Goal: Communication & Community: Answer question/provide support

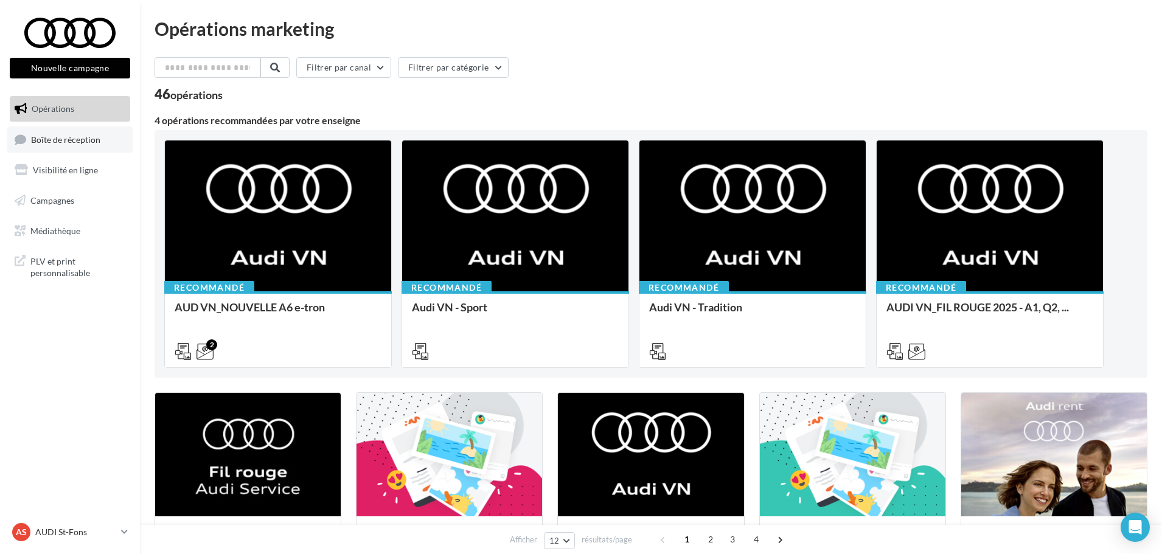
click at [69, 138] on span "Boîte de réception" at bounding box center [65, 139] width 69 height 10
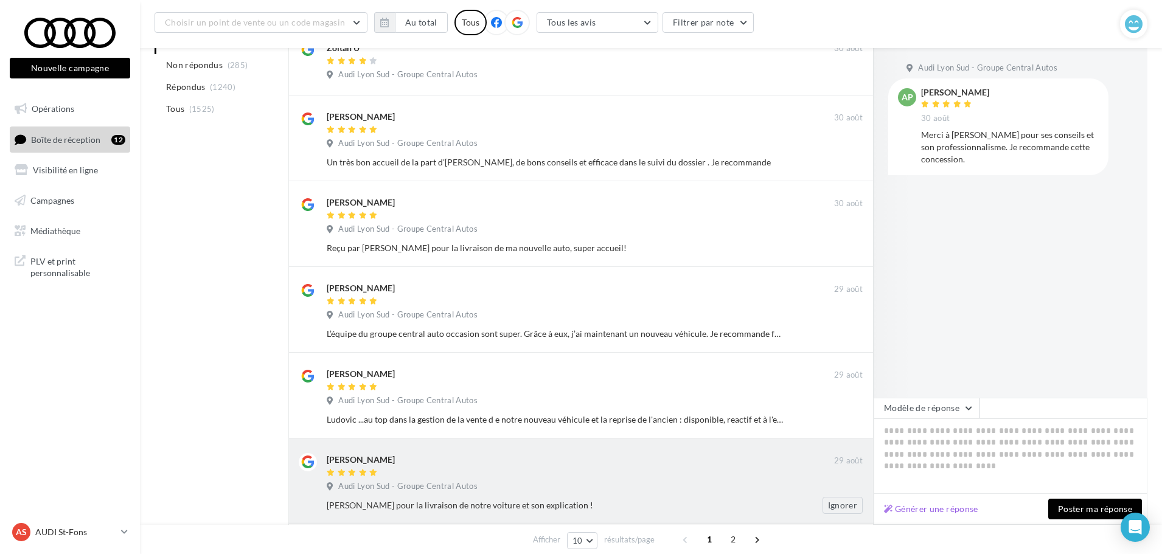
scroll to position [576, 0]
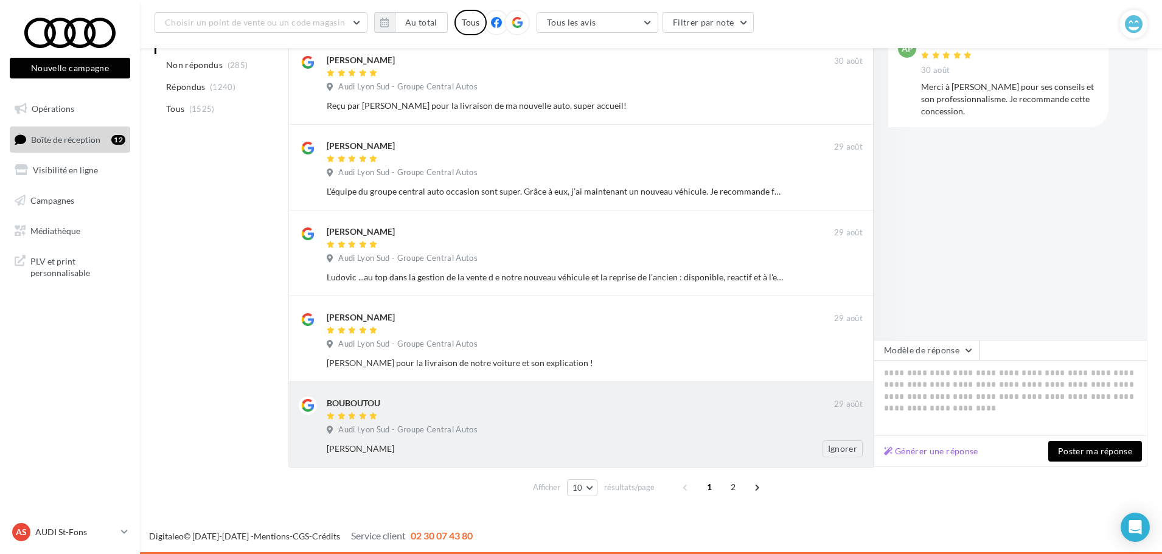
click at [622, 447] on div "Merci jerome" at bounding box center [555, 449] width 457 height 12
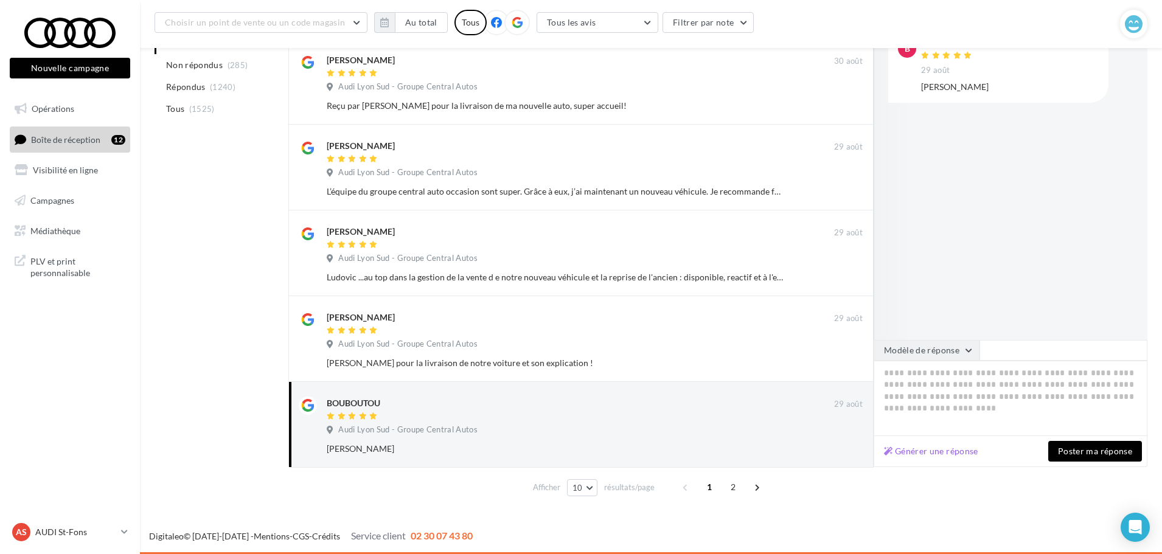
click at [931, 355] on button "Modèle de réponse" at bounding box center [927, 350] width 106 height 21
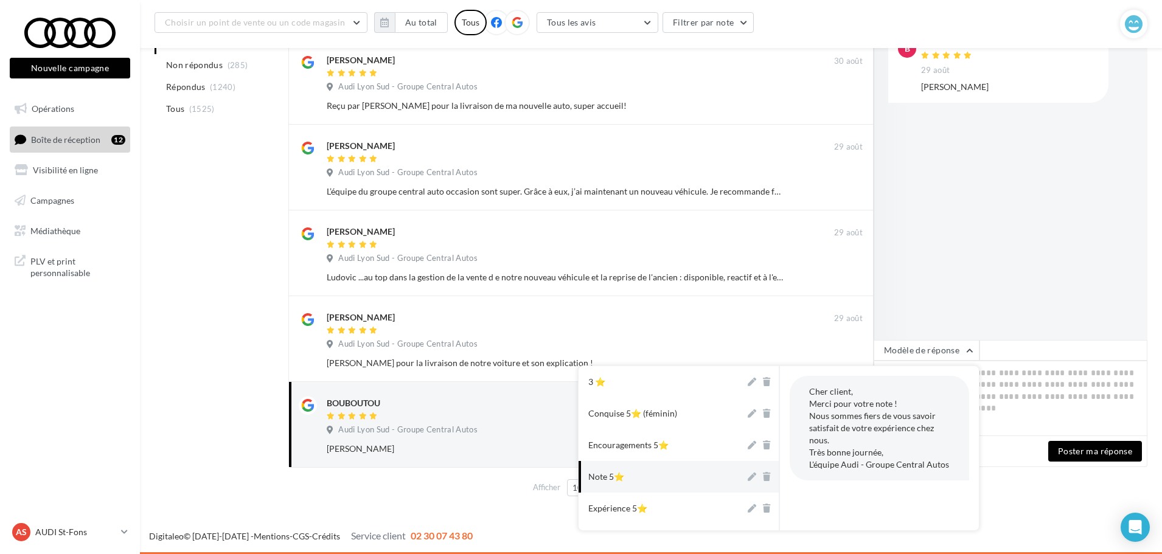
click at [665, 479] on button "Note 5⭐" at bounding box center [662, 477] width 167 height 32
type textarea "**********"
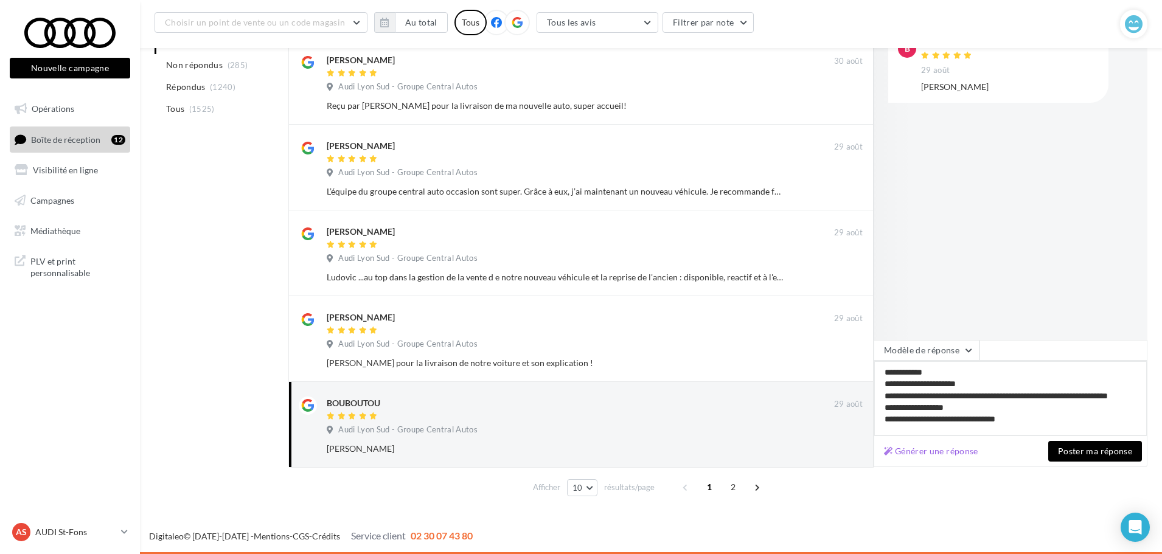
click at [1106, 437] on div "**********" at bounding box center [1011, 403] width 274 height 127
click at [1107, 443] on button "Poster ma réponse" at bounding box center [1095, 451] width 94 height 21
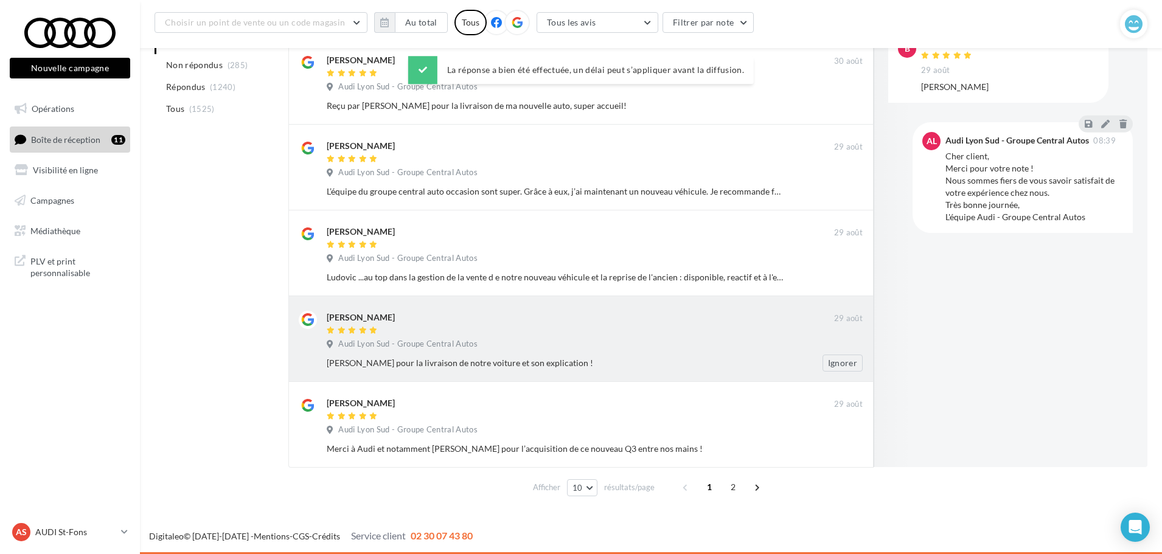
click at [479, 311] on div "Marly SY" at bounding box center [580, 317] width 507 height 13
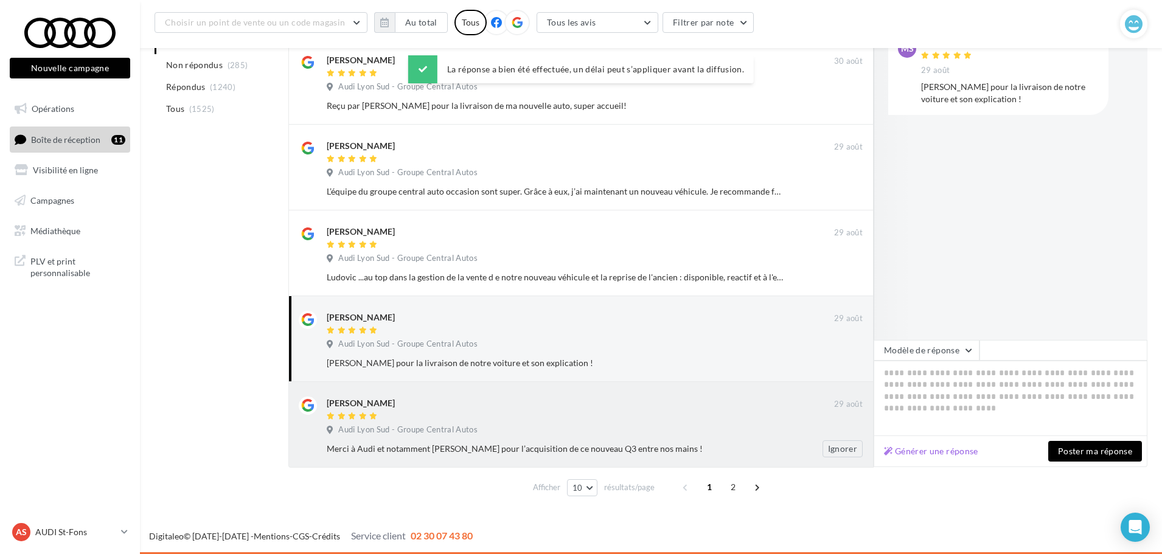
click at [590, 412] on div at bounding box center [580, 417] width 507 height 10
click at [955, 363] on textarea at bounding box center [1011, 398] width 274 height 75
click at [954, 358] on button "Modèle de réponse" at bounding box center [927, 350] width 106 height 21
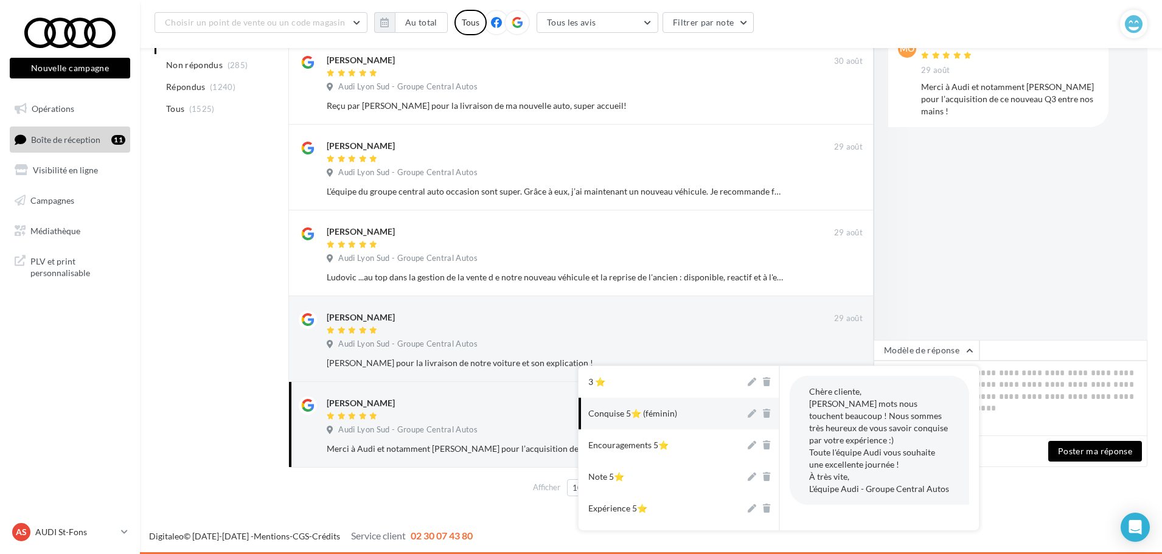
click at [677, 416] on button "Conquise 5⭐ (féminin)" at bounding box center [662, 414] width 167 height 32
type textarea "**********"
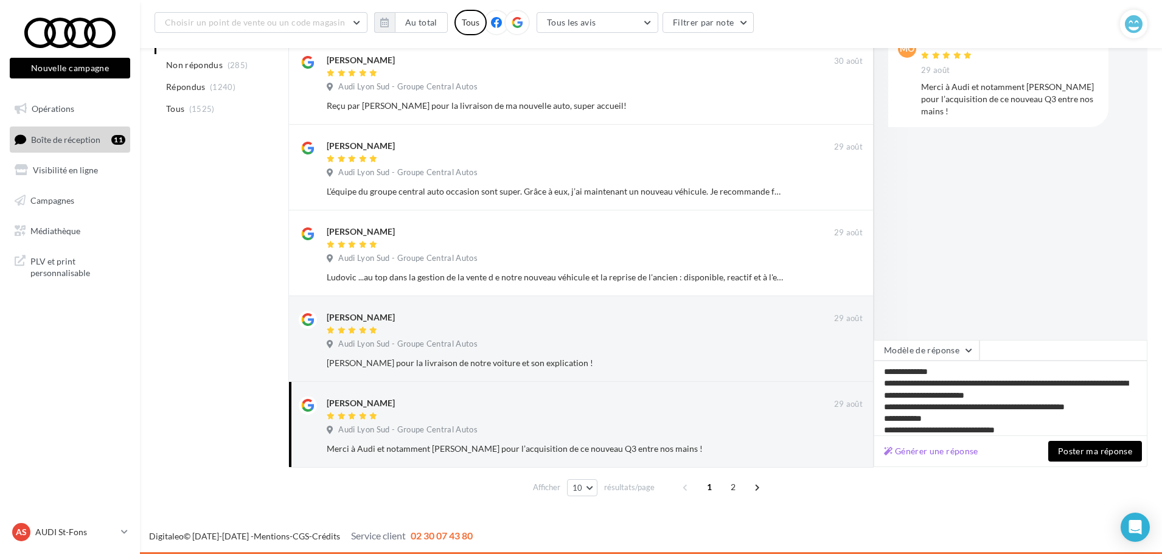
click at [1107, 455] on button "Poster ma réponse" at bounding box center [1095, 451] width 94 height 21
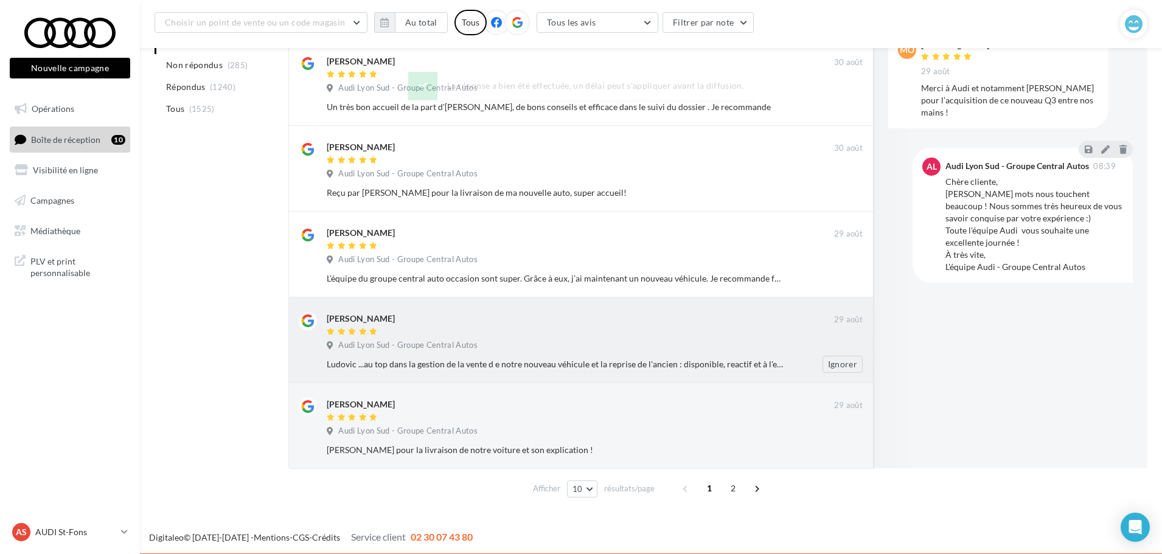
scroll to position [490, 0]
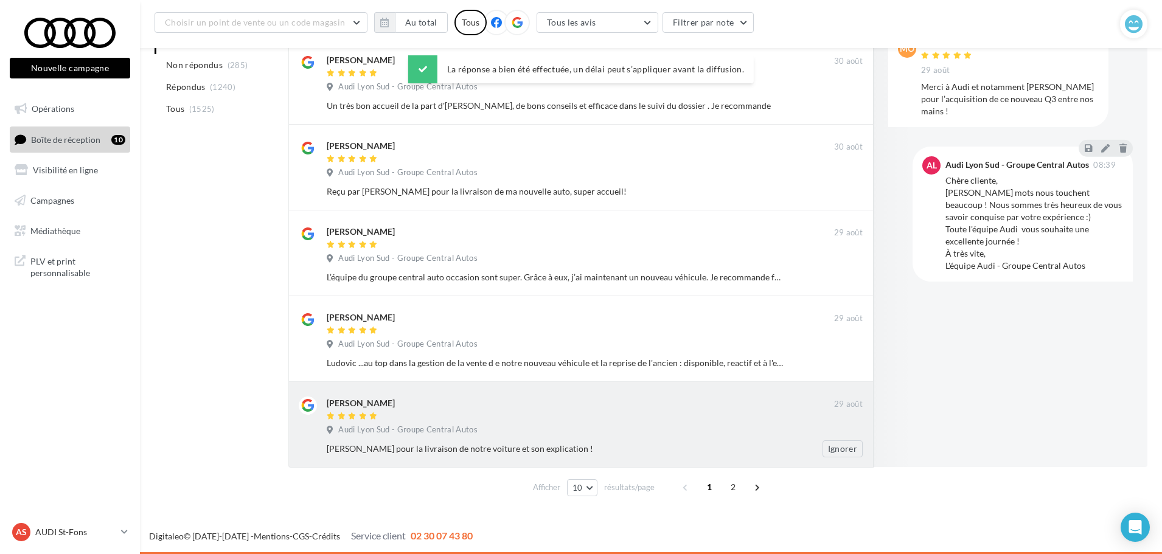
click at [513, 409] on div "Marly SY" at bounding box center [580, 403] width 507 height 13
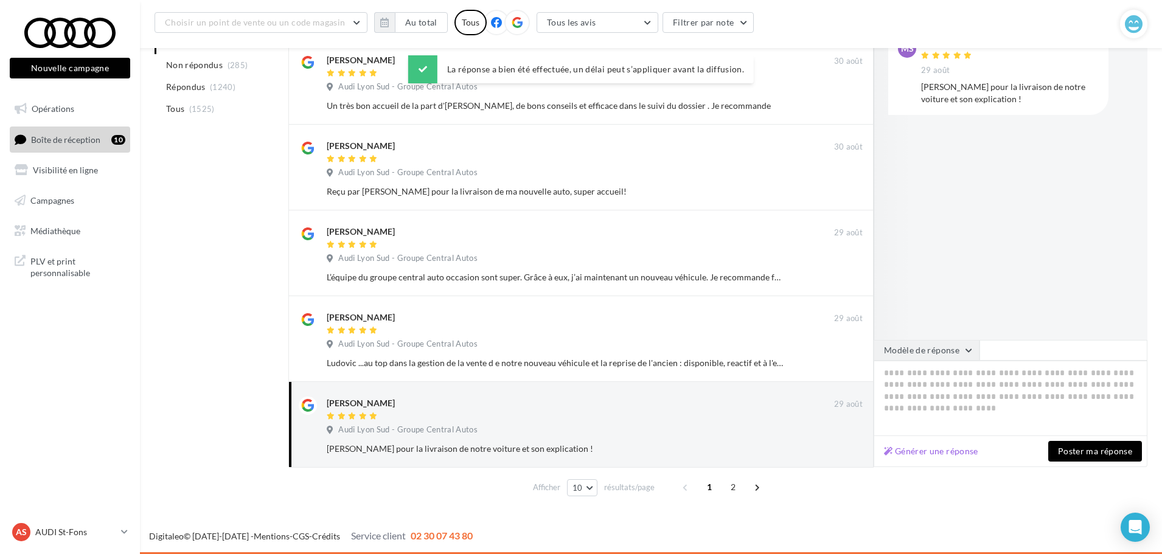
click at [949, 347] on button "Modèle de réponse" at bounding box center [927, 350] width 106 height 21
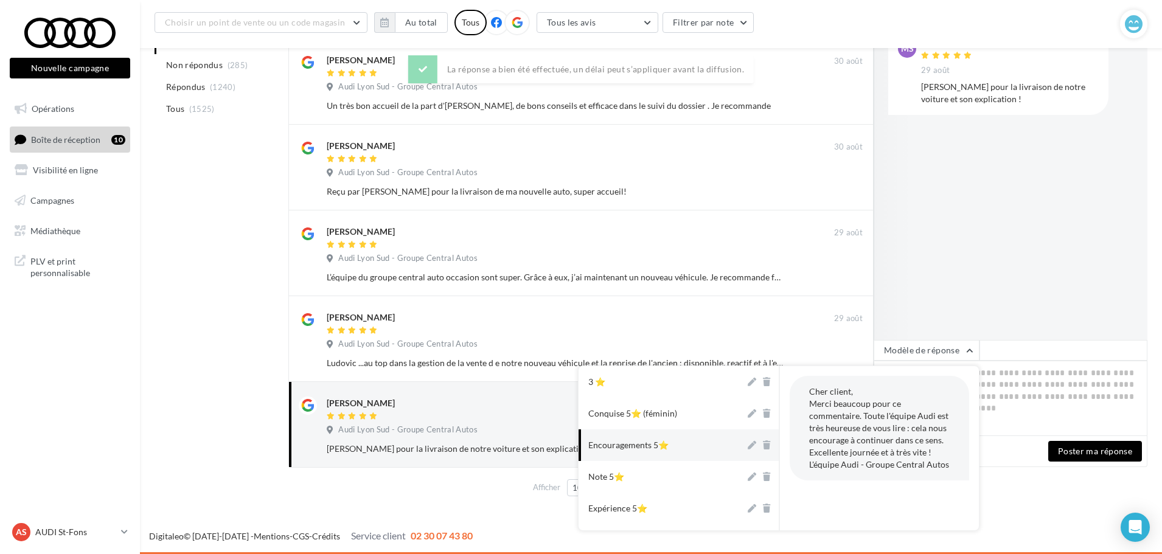
click at [673, 440] on button "Encouragements 5⭐" at bounding box center [662, 445] width 167 height 32
type textarea "**********"
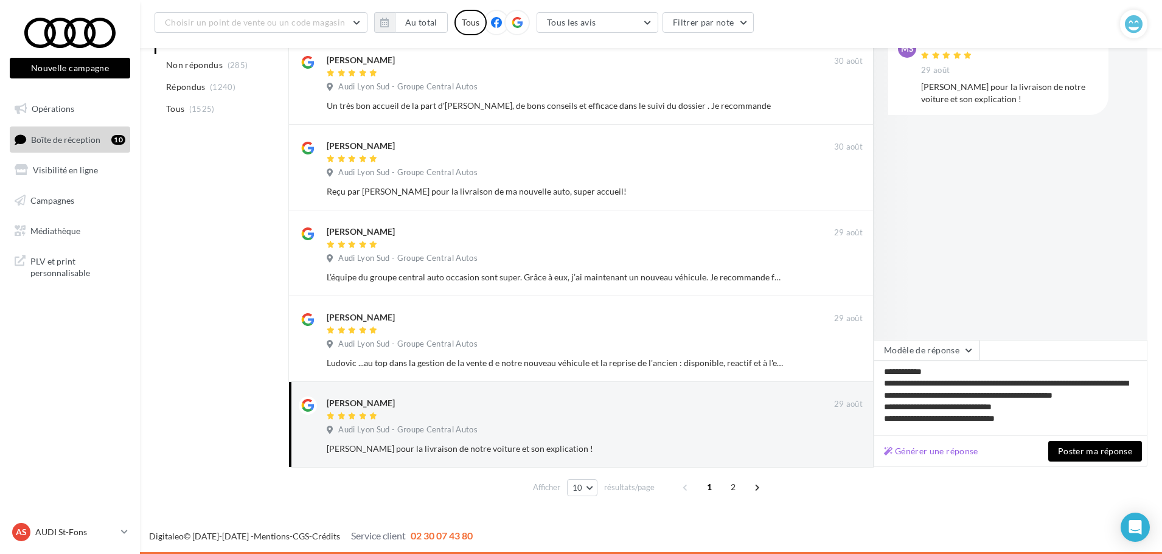
drag, startPoint x: 1092, startPoint y: 450, endPoint x: 1073, endPoint y: 445, distance: 19.5
click at [1092, 451] on button "Poster ma réponse" at bounding box center [1095, 451] width 94 height 21
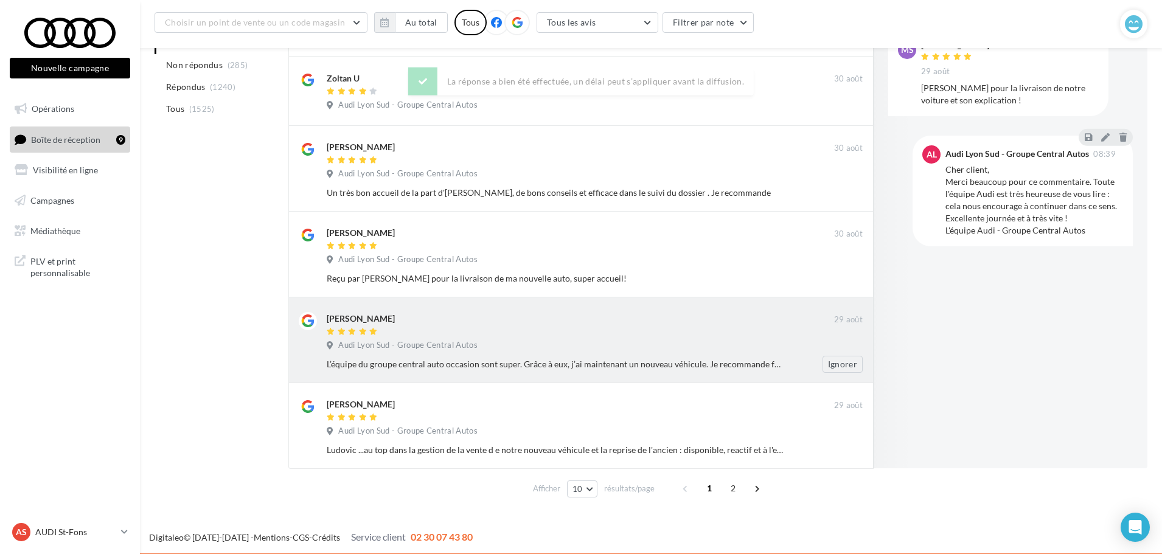
scroll to position [405, 0]
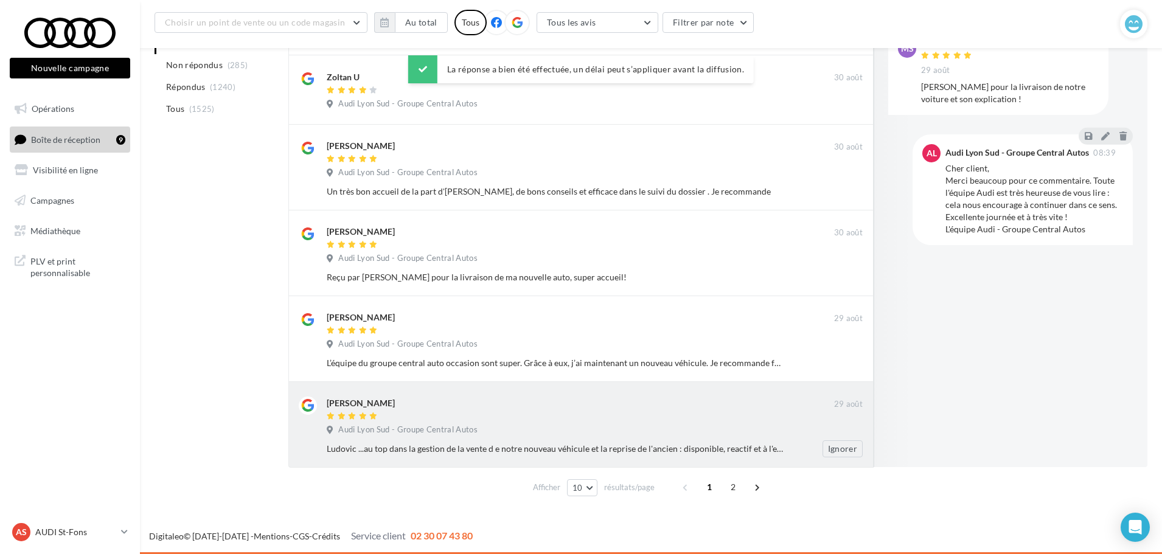
click at [526, 406] on div "Chrystel Ferriere" at bounding box center [580, 403] width 507 height 13
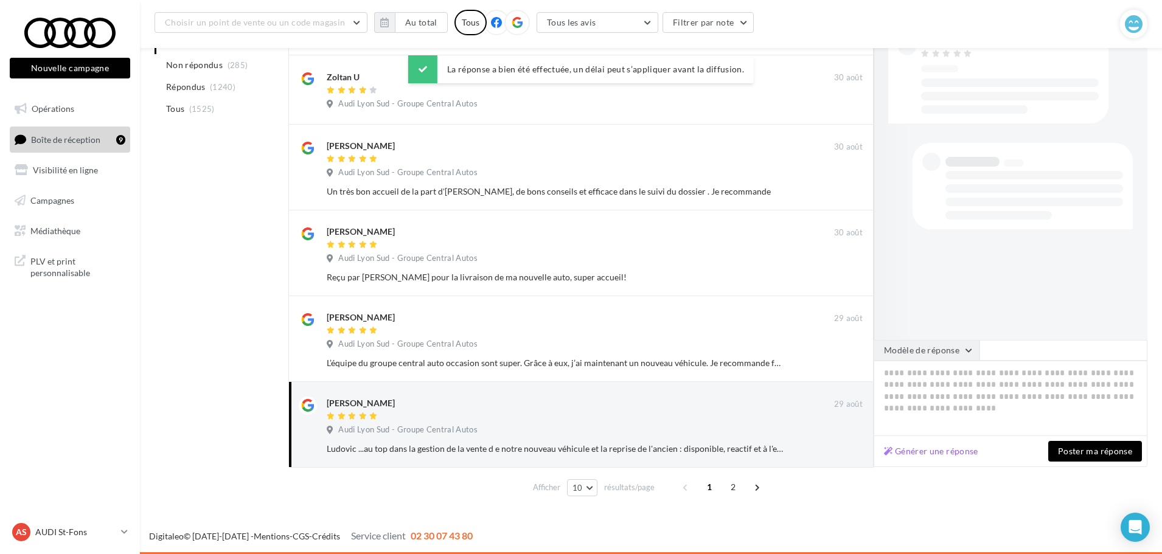
click at [898, 346] on button "Modèle de réponse" at bounding box center [927, 350] width 106 height 21
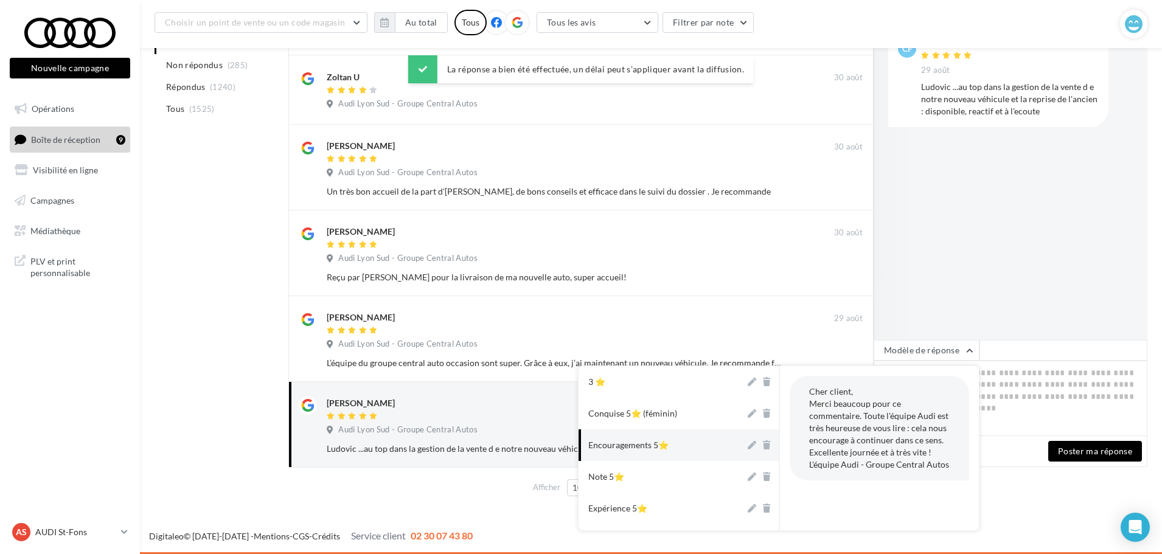
click at [644, 416] on div "Conquise 5⭐ (féminin)" at bounding box center [632, 414] width 89 height 12
type textarea "**********"
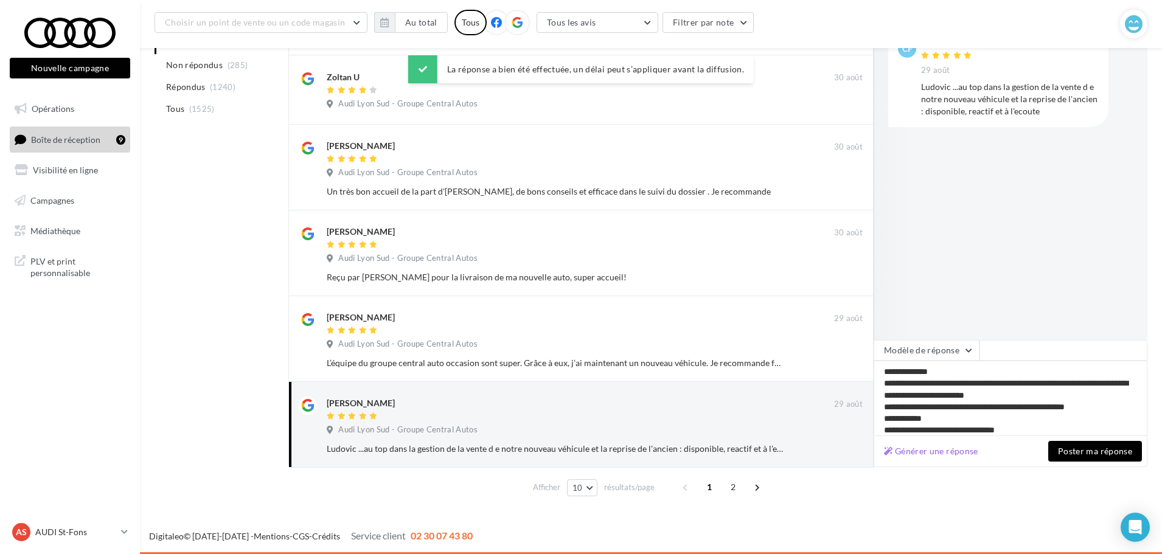
click at [1091, 456] on button "Poster ma réponse" at bounding box center [1095, 451] width 94 height 21
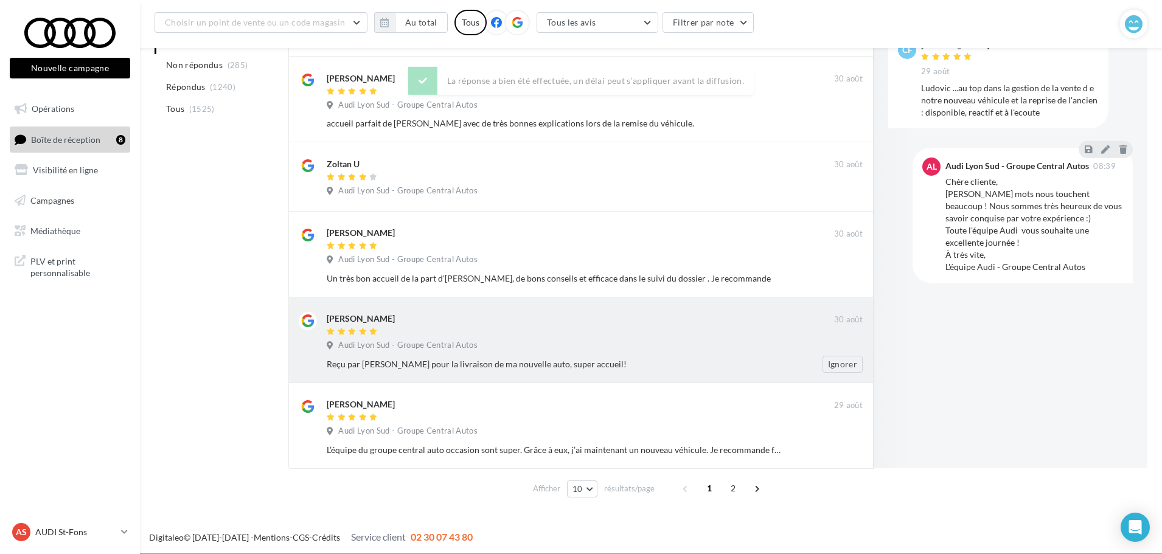
scroll to position [319, 0]
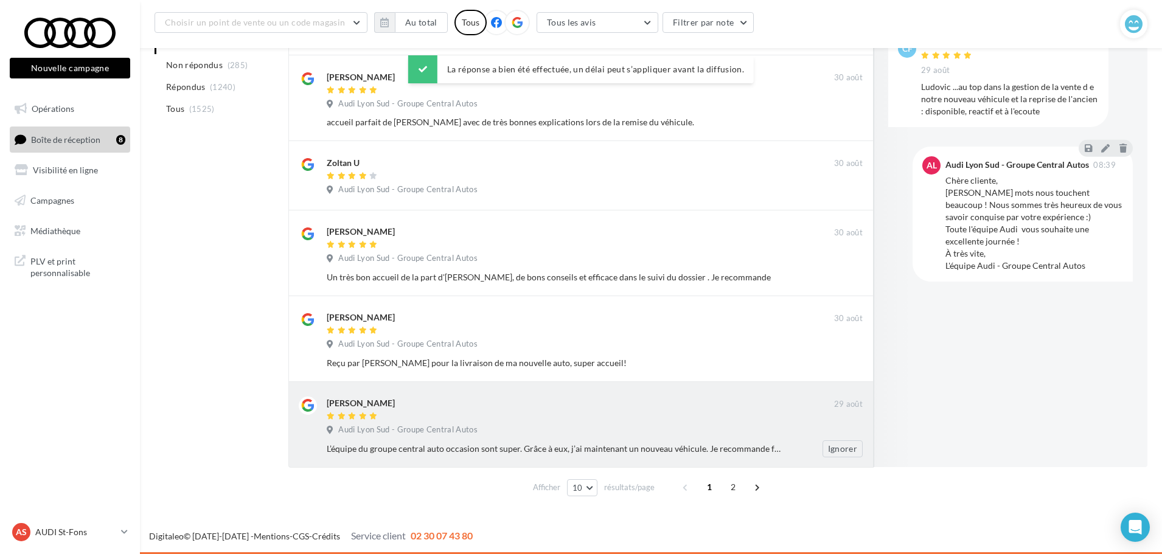
click at [498, 417] on div at bounding box center [580, 417] width 507 height 10
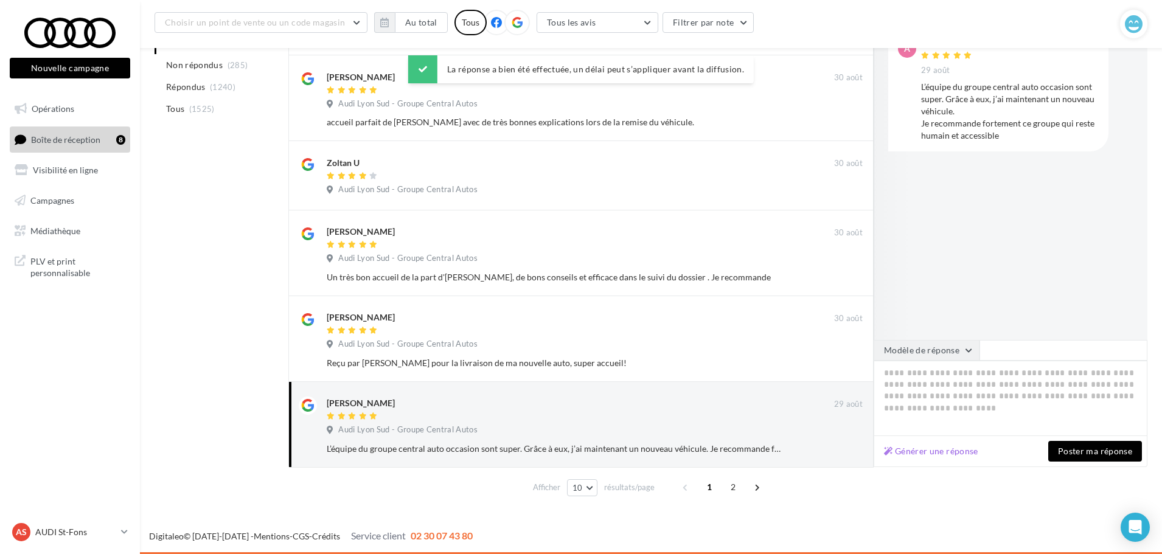
click at [943, 353] on button "Modèle de réponse" at bounding box center [927, 350] width 106 height 21
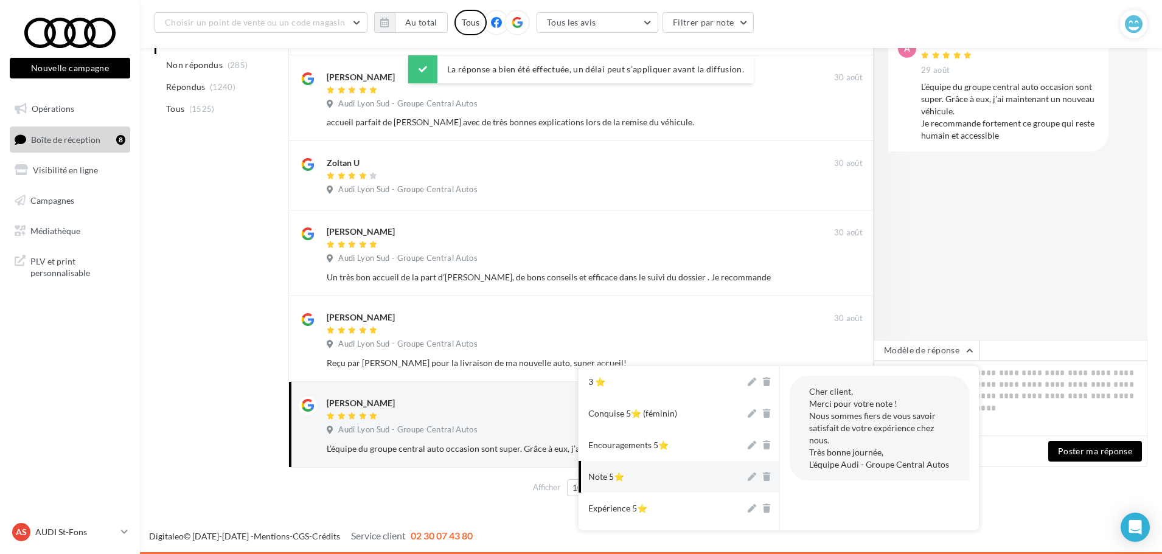
click at [661, 474] on button "Note 5⭐" at bounding box center [662, 477] width 167 height 32
type textarea "**********"
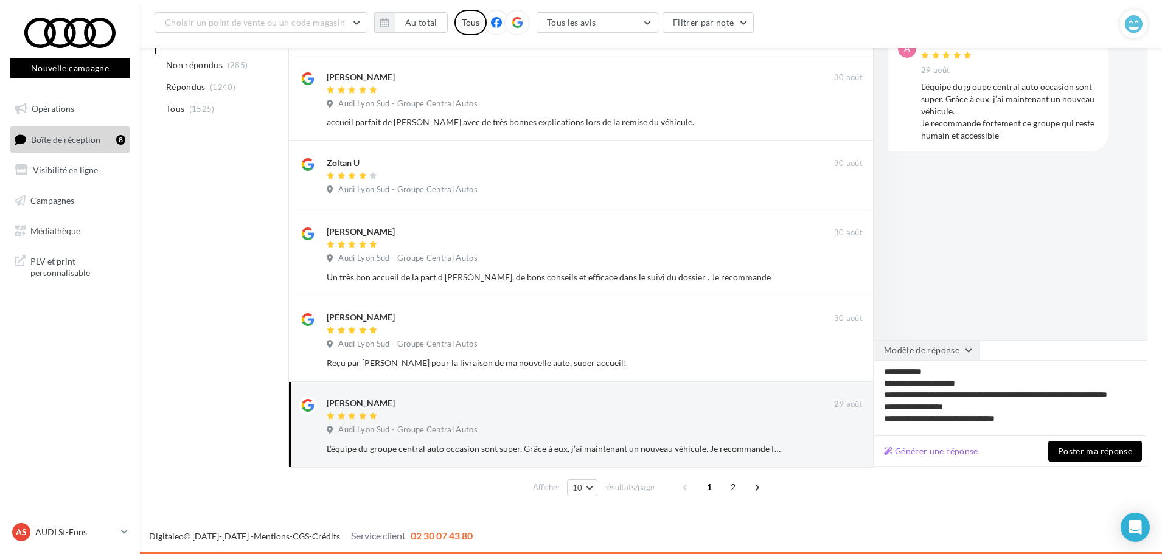
click at [936, 351] on button "Modèle de réponse" at bounding box center [927, 350] width 106 height 21
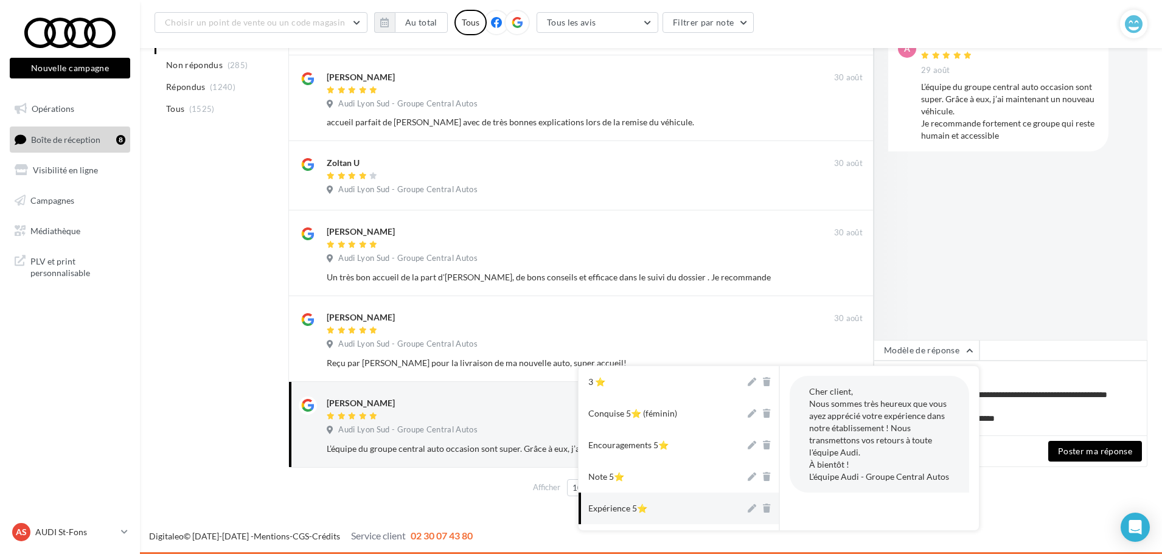
click at [715, 509] on button "Expérience 5⭐" at bounding box center [662, 509] width 167 height 32
type textarea "**********"
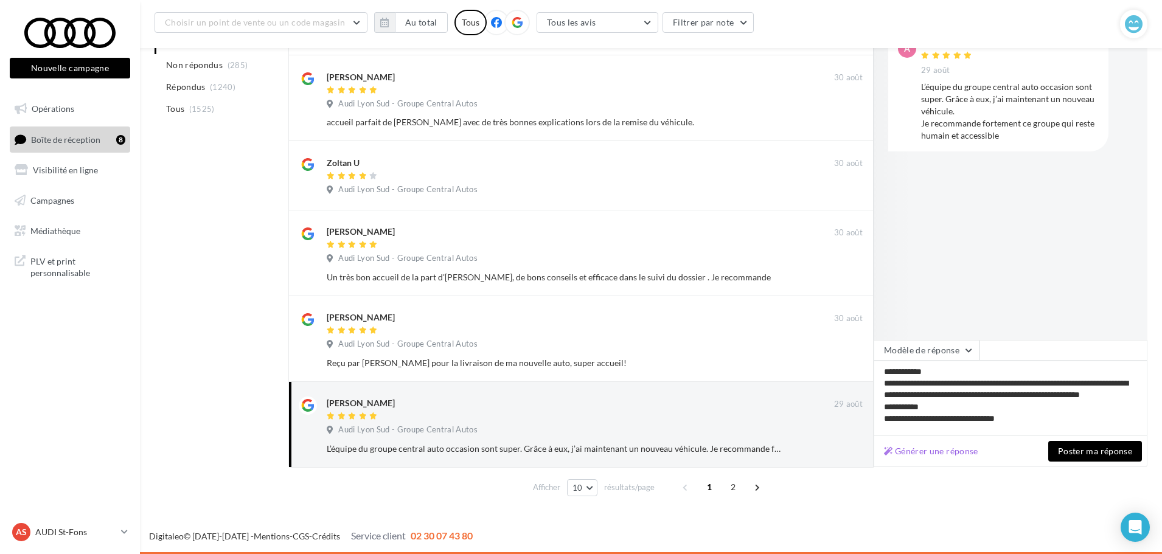
click at [1079, 456] on button "Poster ma réponse" at bounding box center [1095, 451] width 94 height 21
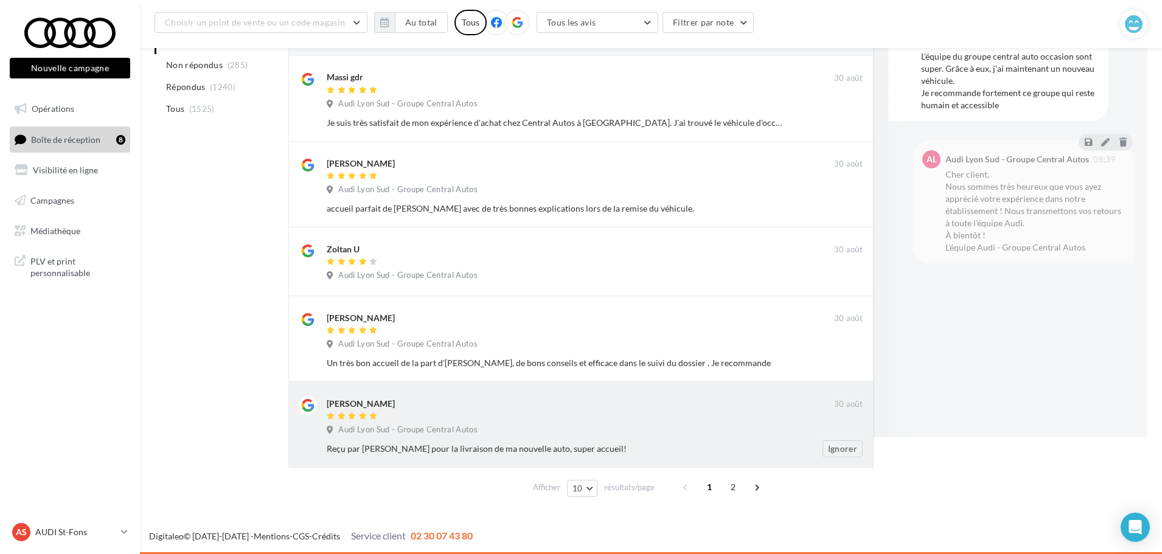
scroll to position [233, 0]
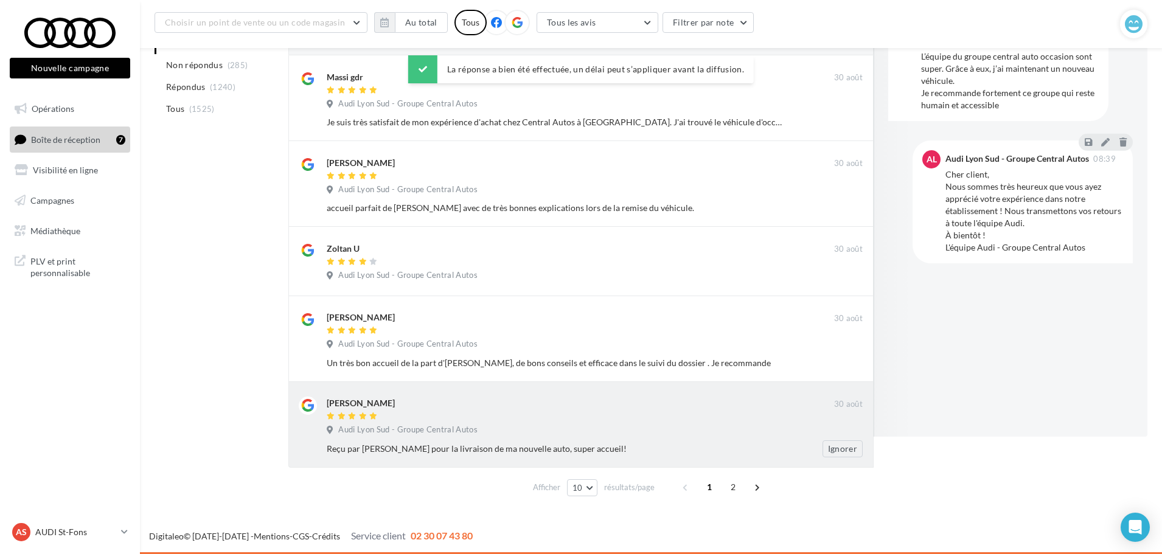
click at [630, 400] on div "mathieu brousse" at bounding box center [580, 403] width 507 height 13
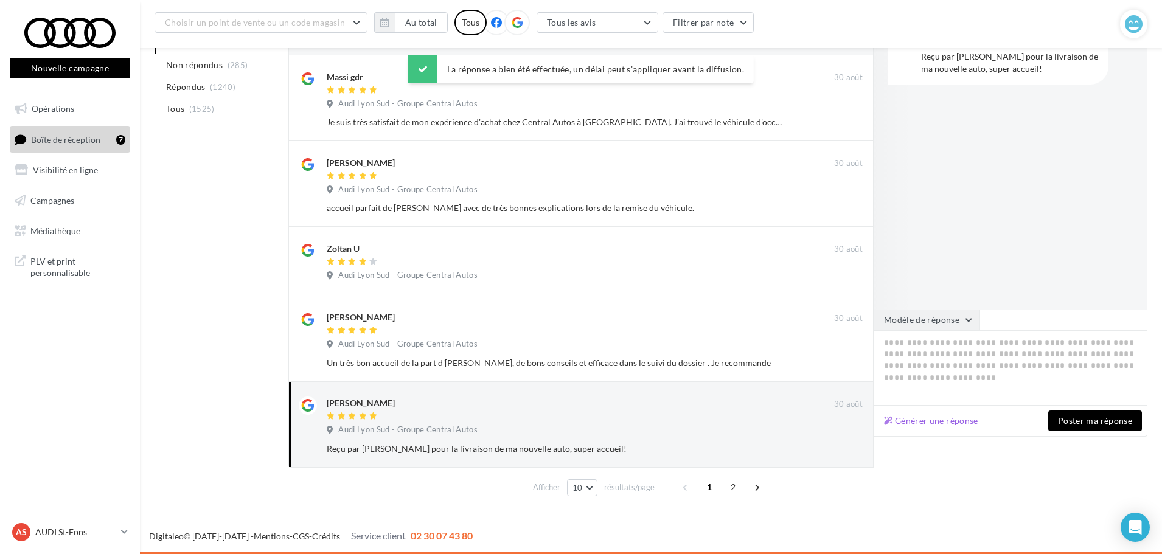
click at [937, 322] on button "Modèle de réponse" at bounding box center [927, 320] width 106 height 21
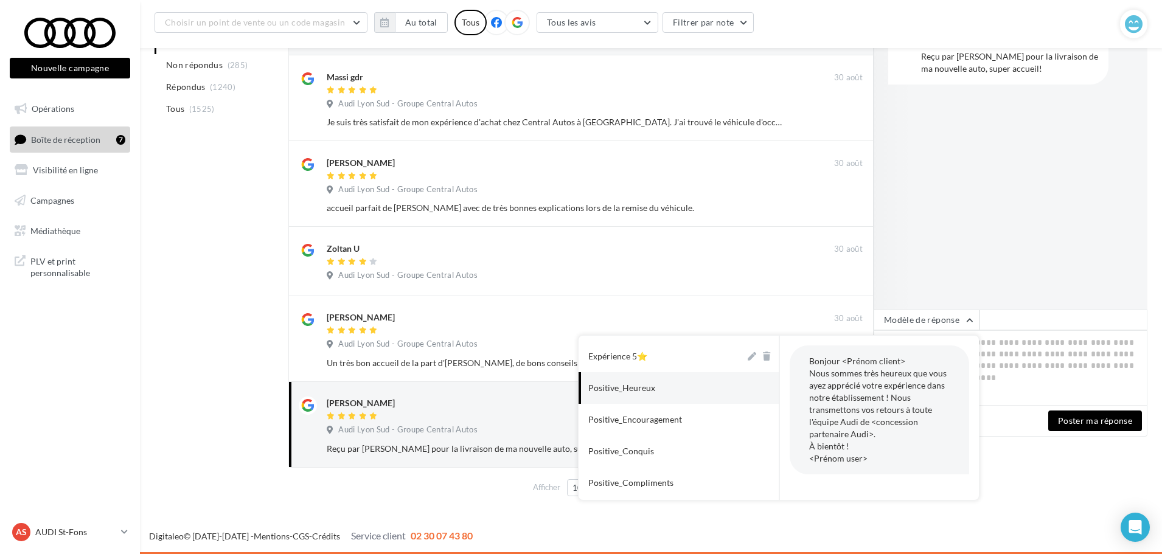
scroll to position [18, 0]
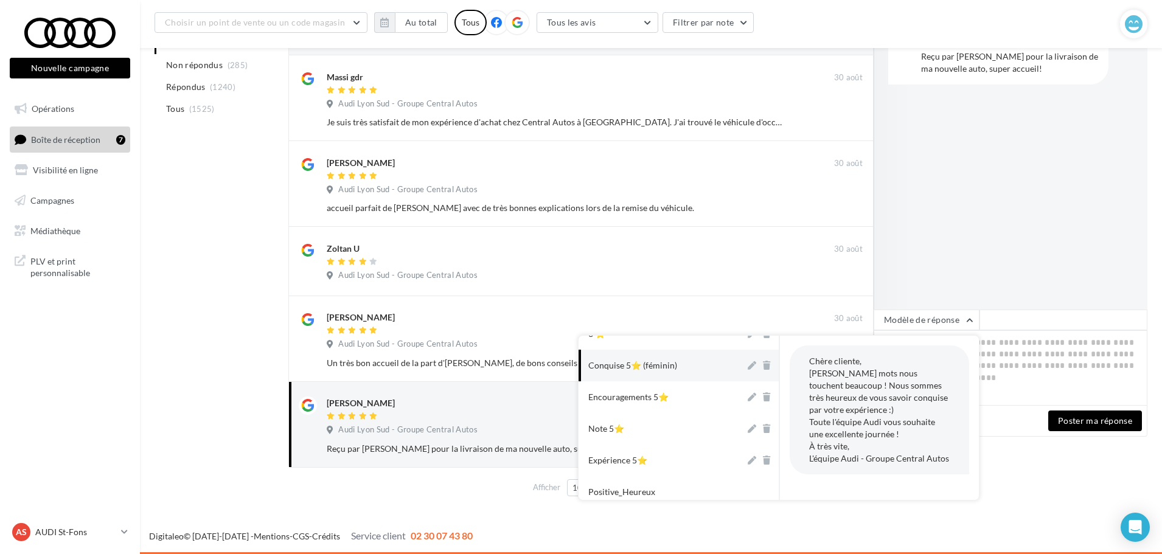
click at [653, 372] on div "3 ⭐ Conquise 5⭐ (féminin) Encouragements 5⭐ Note 5⭐ Expérience 5⭐ Positive_Heur…" at bounding box center [679, 418] width 200 height 164
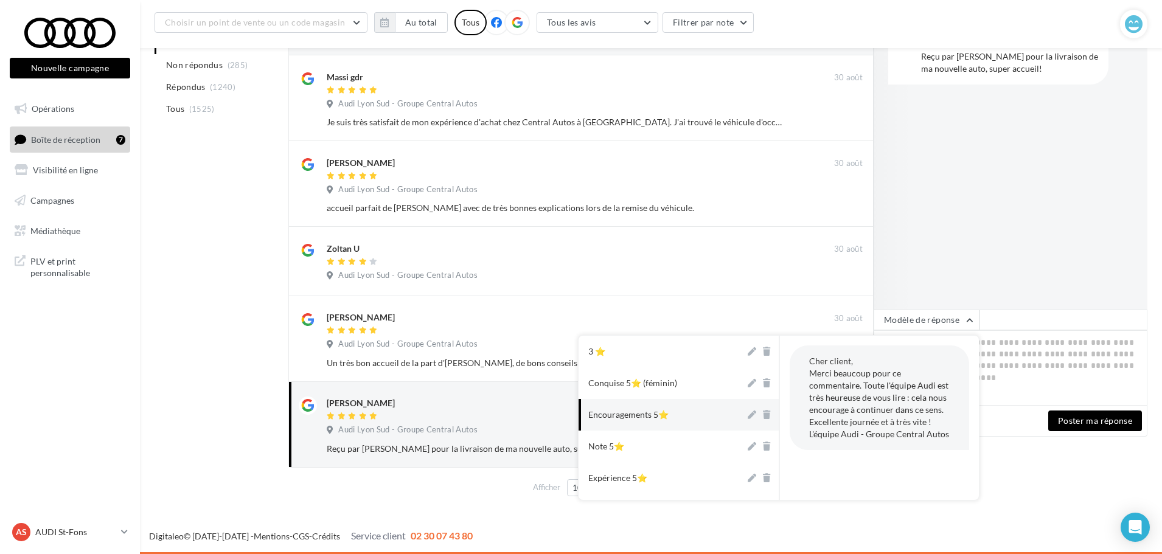
click at [653, 421] on button "Encouragements 5⭐" at bounding box center [662, 415] width 167 height 32
type textarea "**********"
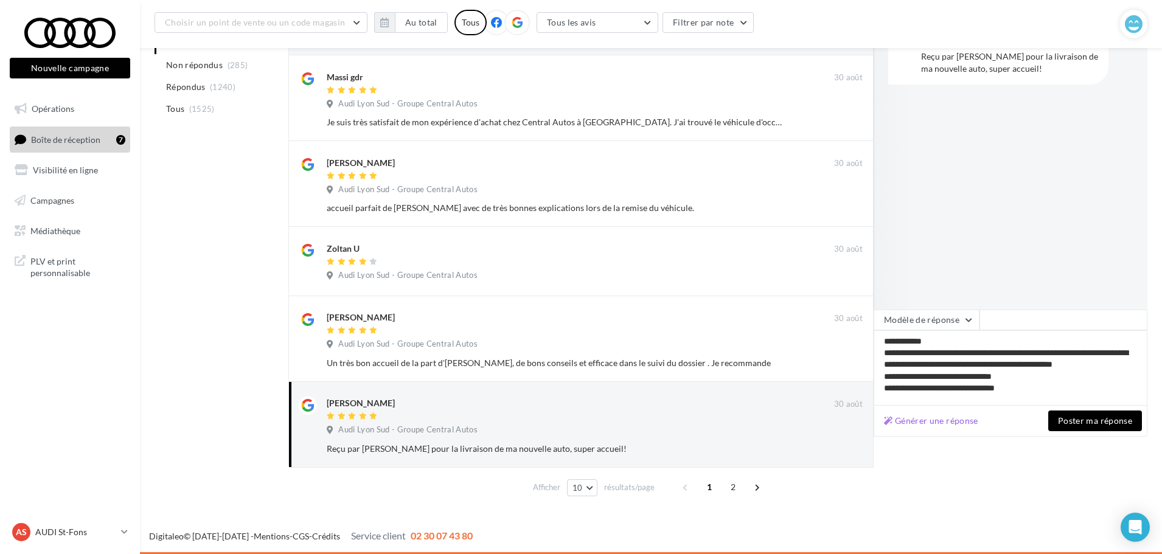
click at [1100, 409] on div "Générer une réponse Poster ma réponse" at bounding box center [1011, 421] width 274 height 31
click at [1101, 417] on button "Poster ma réponse" at bounding box center [1095, 421] width 94 height 21
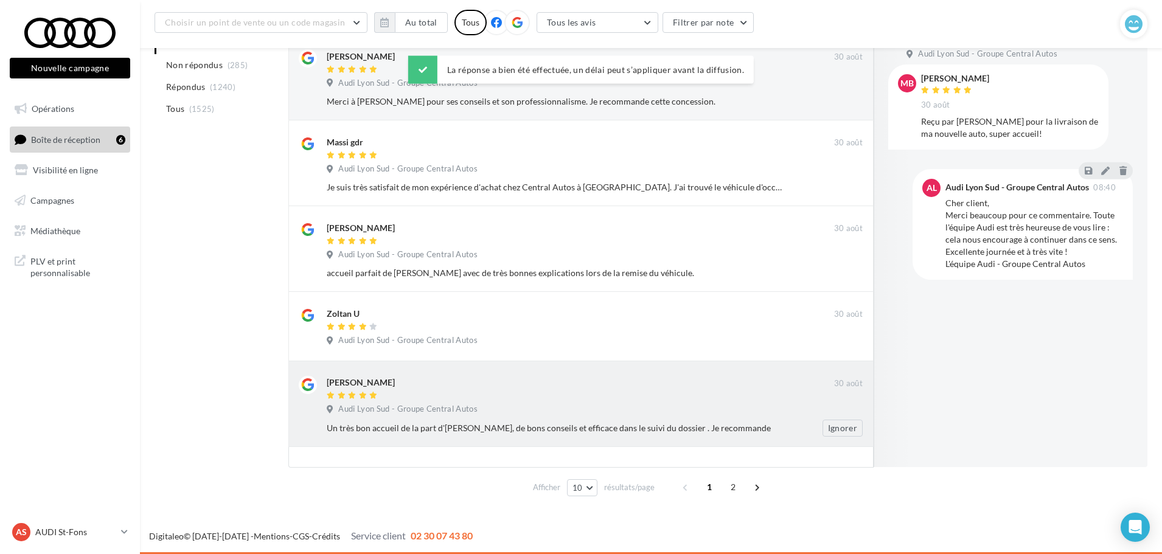
click at [560, 395] on div "Eric Denaud 30 août Audi Lyon Sud - Groupe Central Autos Un très bon accueil de…" at bounding box center [595, 406] width 536 height 61
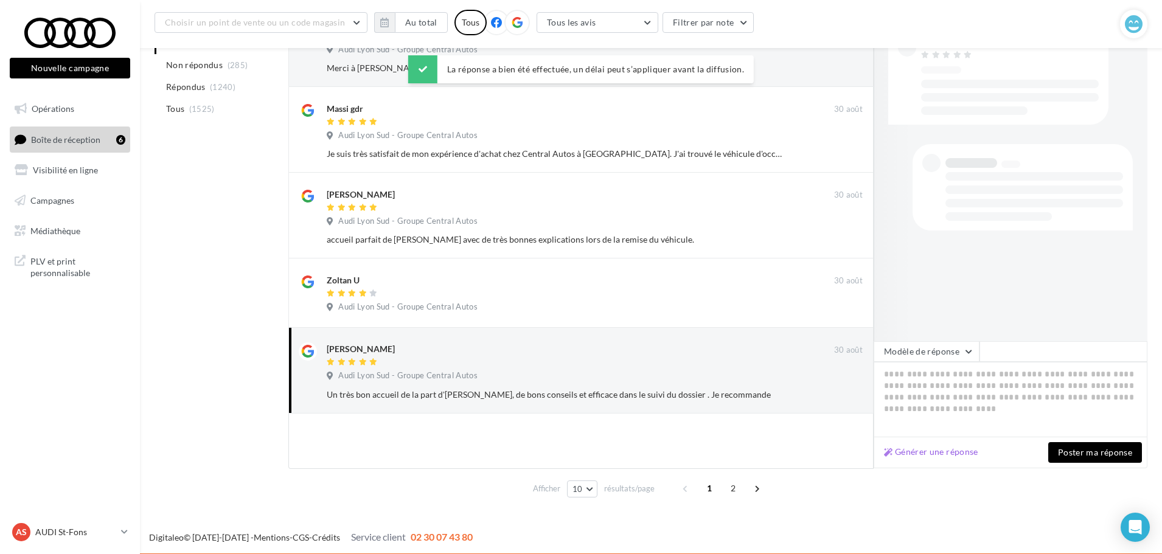
scroll to position [203, 0]
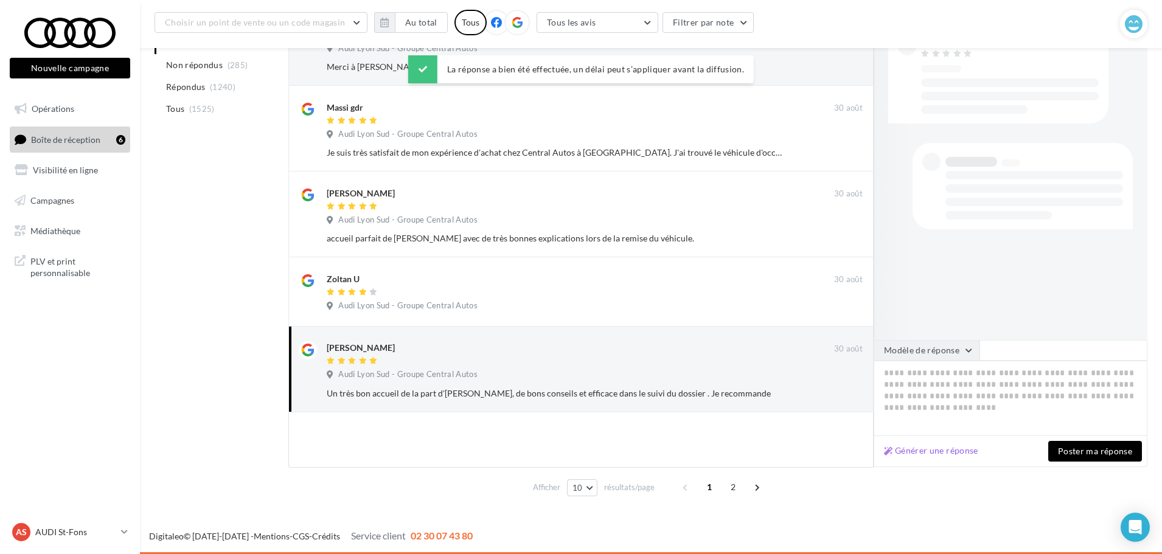
click at [953, 352] on button "Modèle de réponse" at bounding box center [927, 350] width 106 height 21
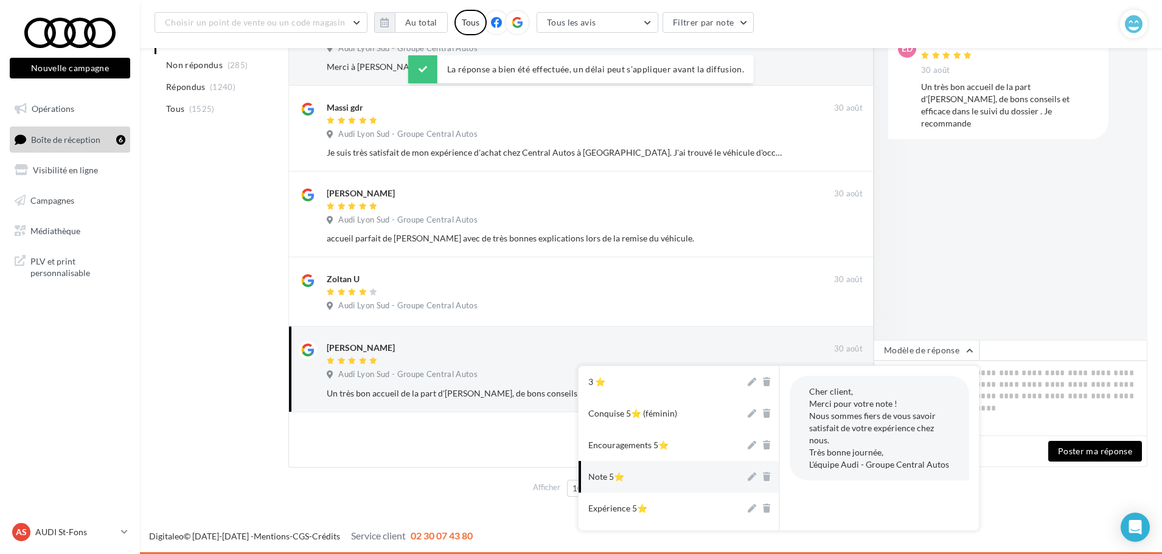
click at [663, 476] on button "Note 5⭐" at bounding box center [662, 477] width 167 height 32
type textarea "**********"
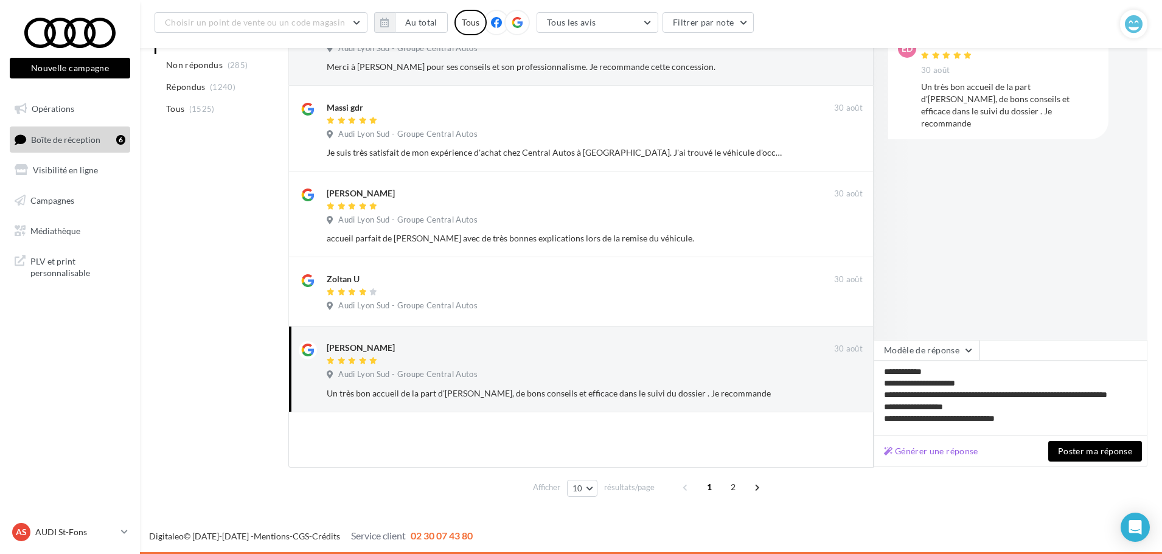
click at [1091, 458] on button "Poster ma réponse" at bounding box center [1095, 451] width 94 height 21
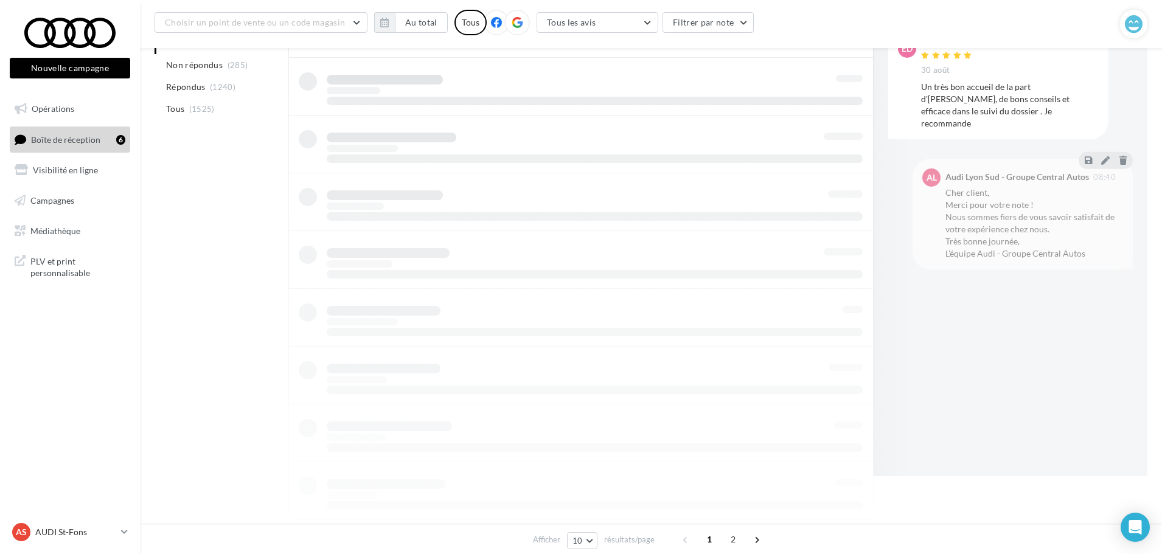
scroll to position [124, 0]
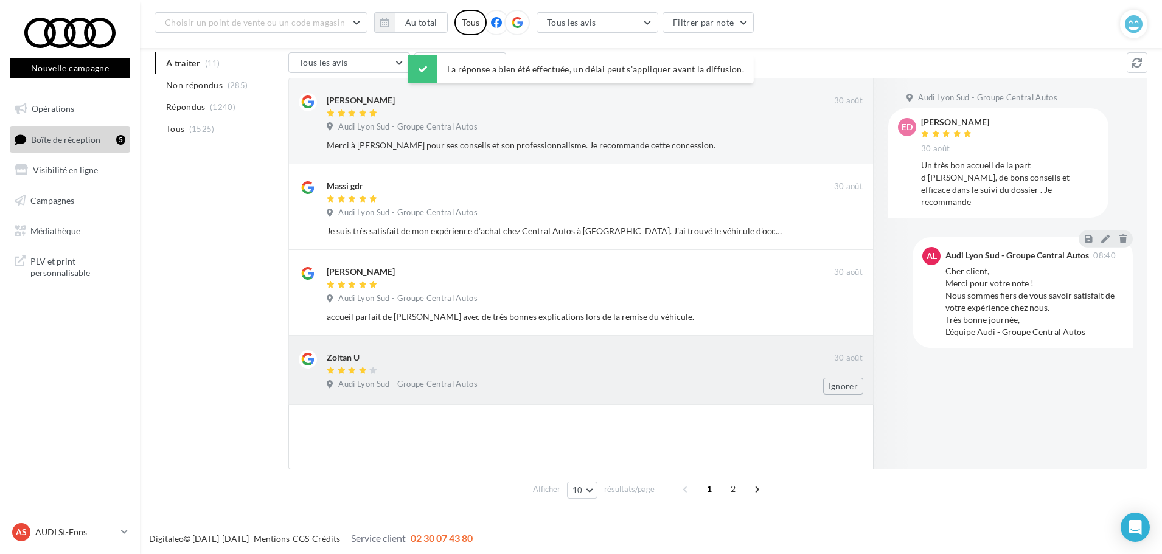
click at [551, 367] on div at bounding box center [580, 371] width 507 height 10
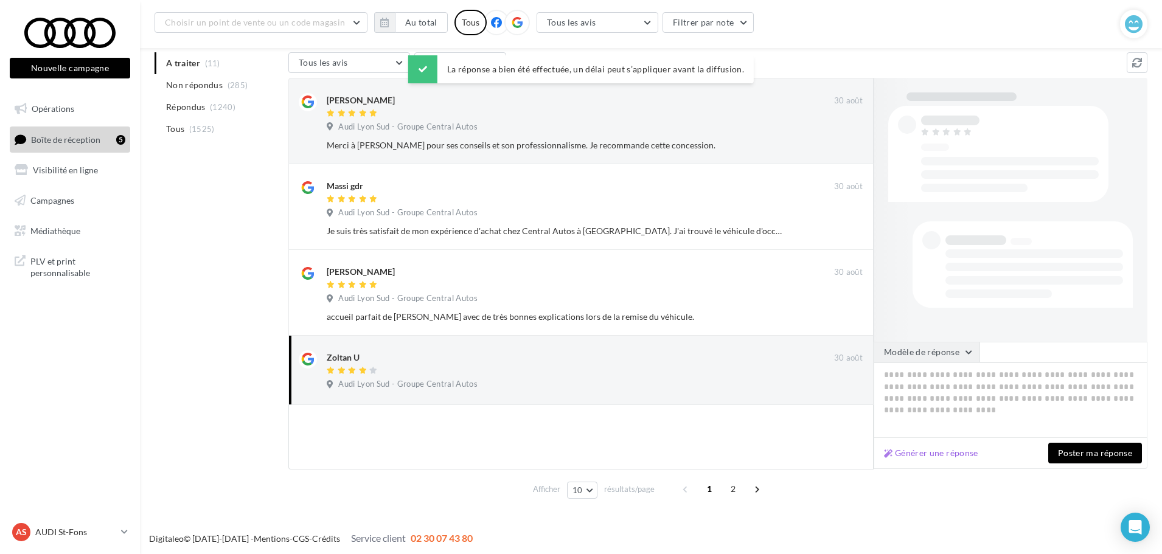
click at [925, 360] on button "Modèle de réponse" at bounding box center [927, 352] width 106 height 21
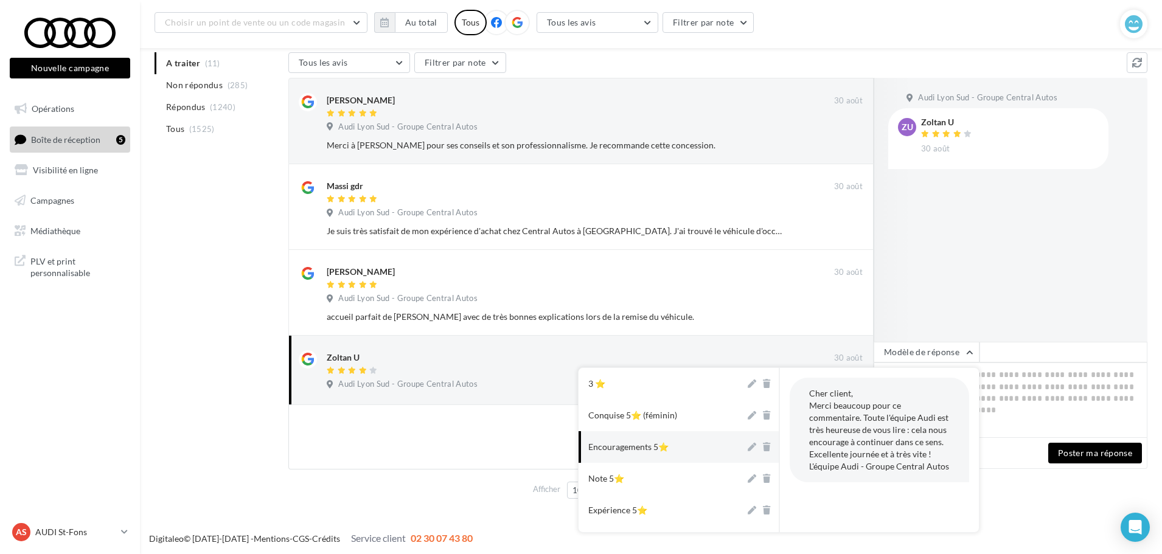
click at [696, 451] on button "Encouragements 5⭐" at bounding box center [662, 447] width 167 height 32
type textarea "**********"
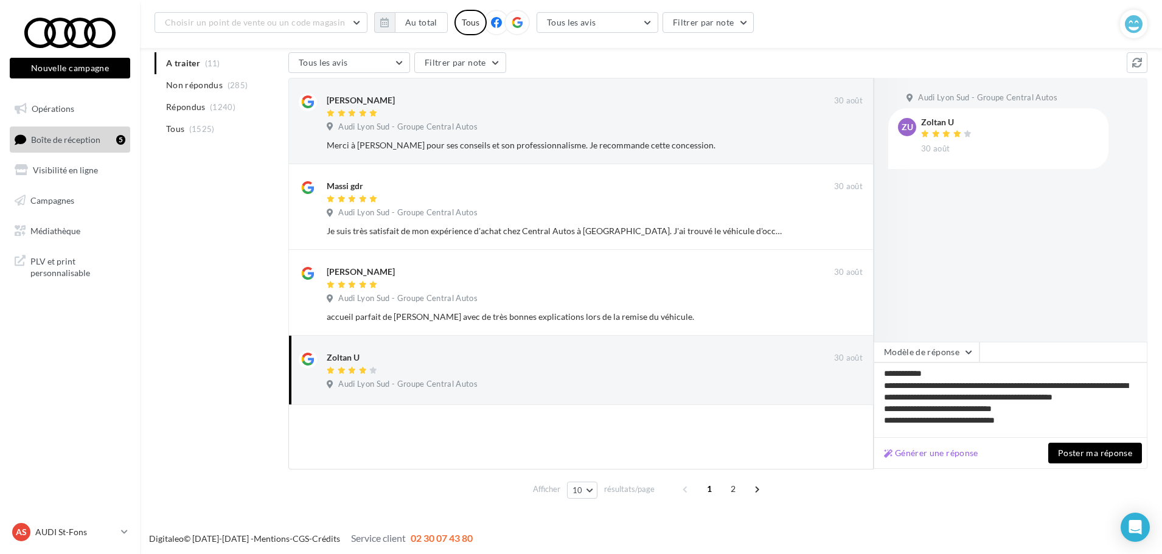
click at [1100, 446] on button "Poster ma réponse" at bounding box center [1095, 453] width 94 height 21
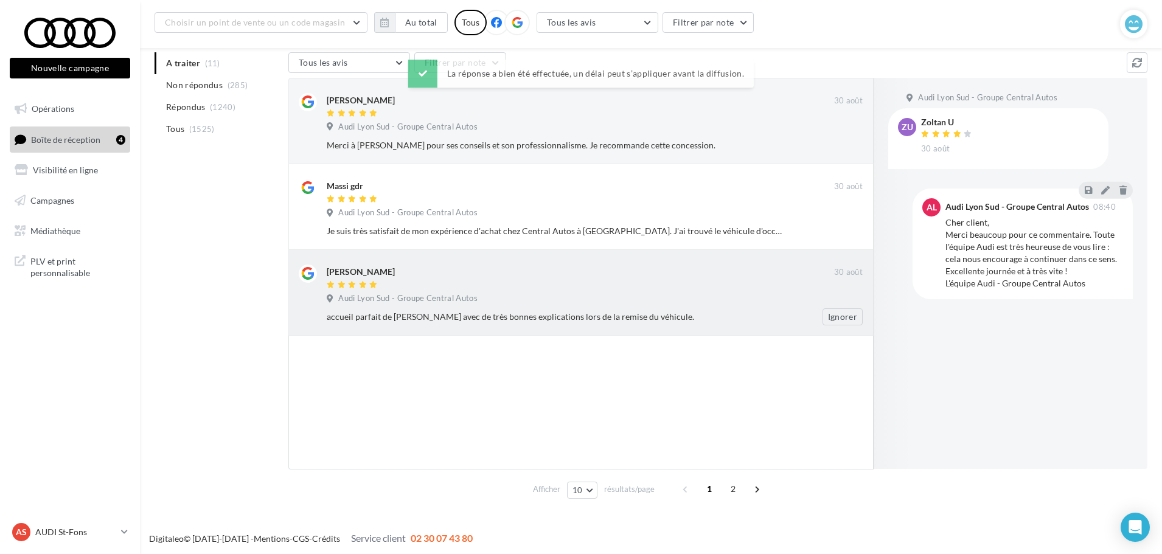
click at [588, 325] on div "accueil parfait de Mr TRIGUEIRO avec de très bonnes explications lors de la rem…" at bounding box center [600, 316] width 546 height 17
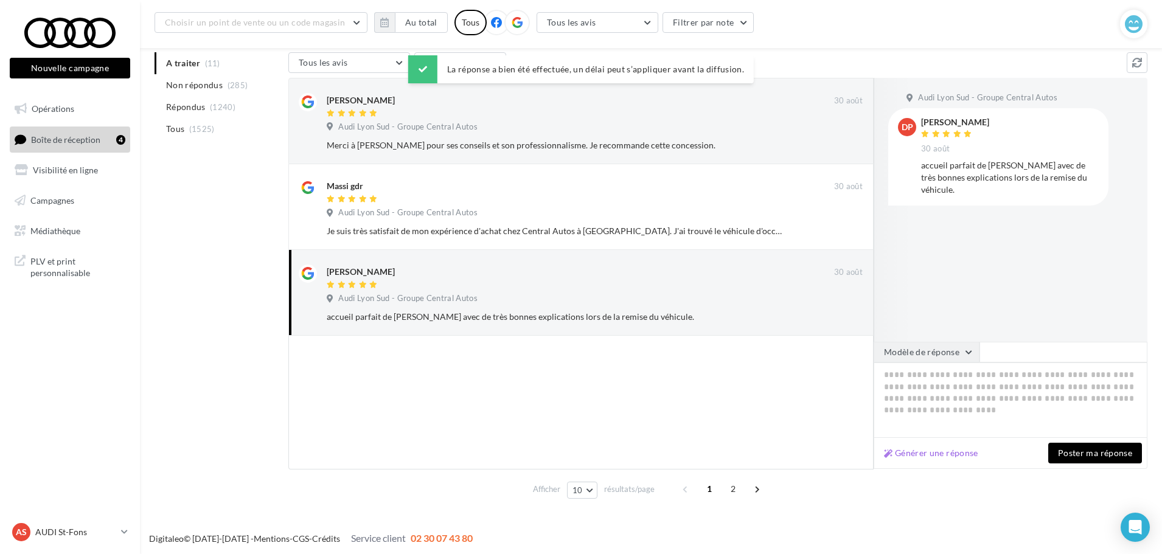
click at [922, 358] on button "Modèle de réponse" at bounding box center [927, 352] width 106 height 21
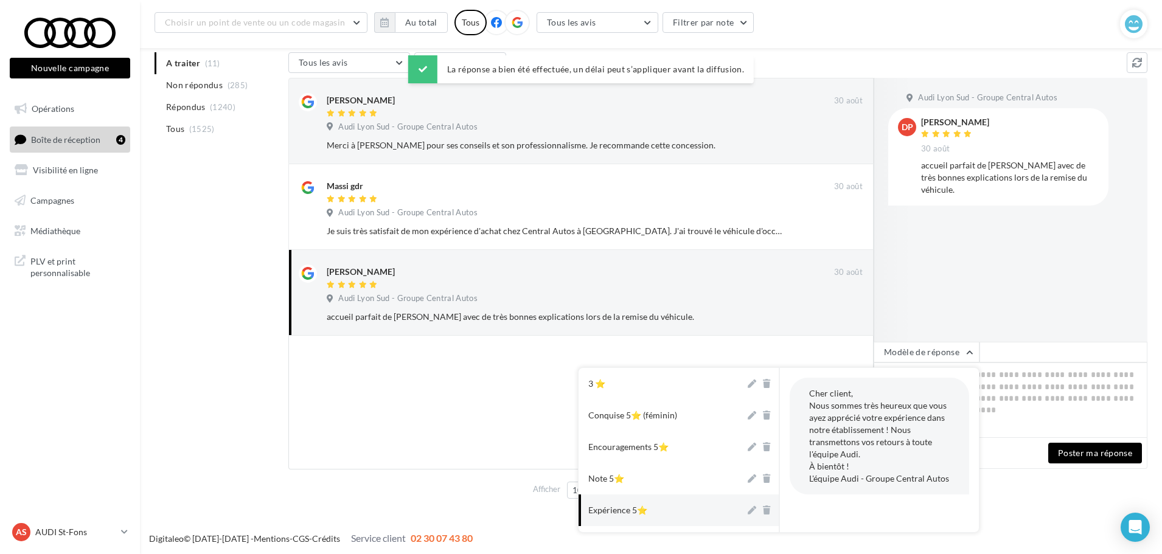
click at [636, 519] on button "Expérience 5⭐" at bounding box center [662, 511] width 167 height 32
type textarea "**********"
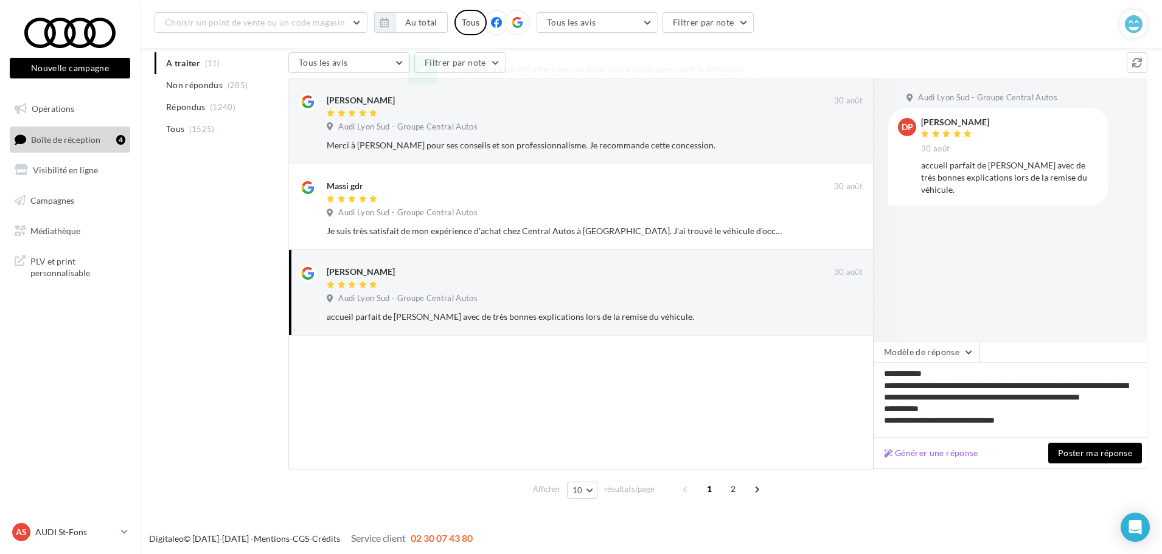
click at [1086, 450] on button "Poster ma réponse" at bounding box center [1095, 453] width 94 height 21
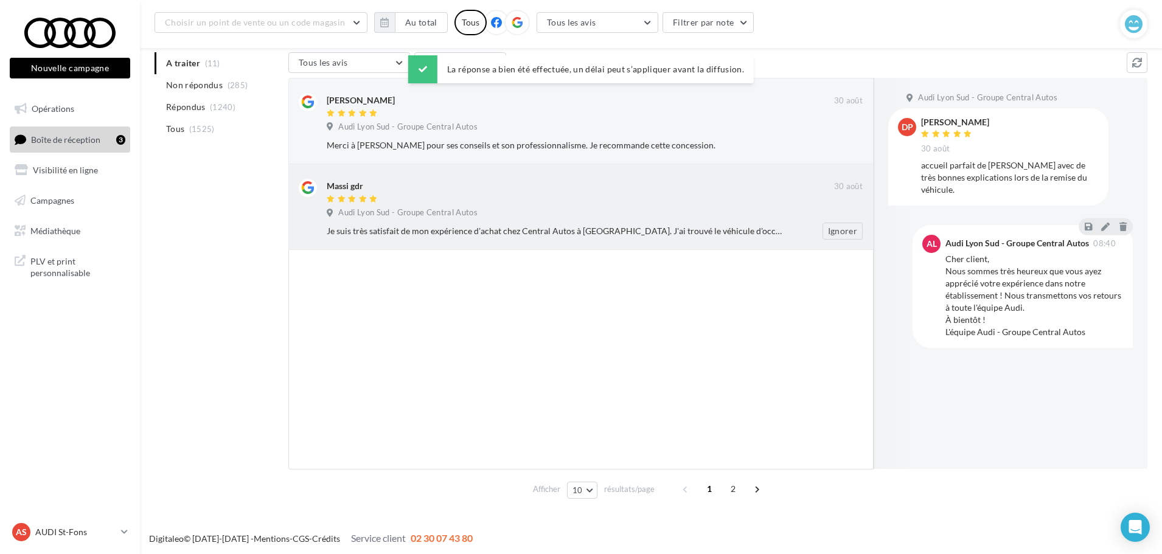
click at [604, 242] on div "Massi gdr 30 août Audi Lyon Sud - Groupe Central Autos Je suis très satisfait d…" at bounding box center [580, 207] width 585 height 86
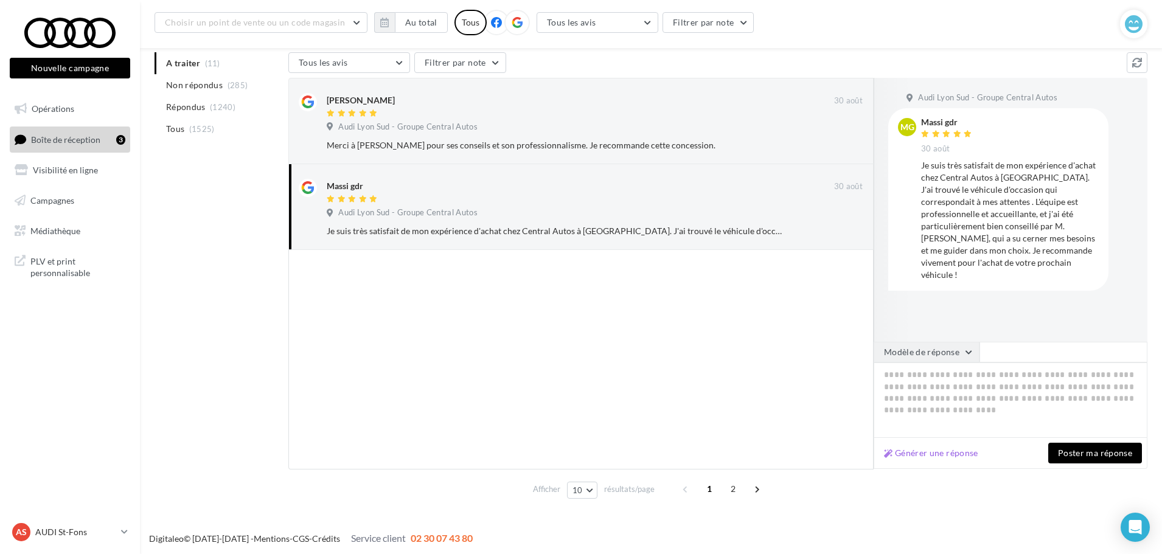
click at [930, 350] on button "Modèle de réponse" at bounding box center [927, 352] width 106 height 21
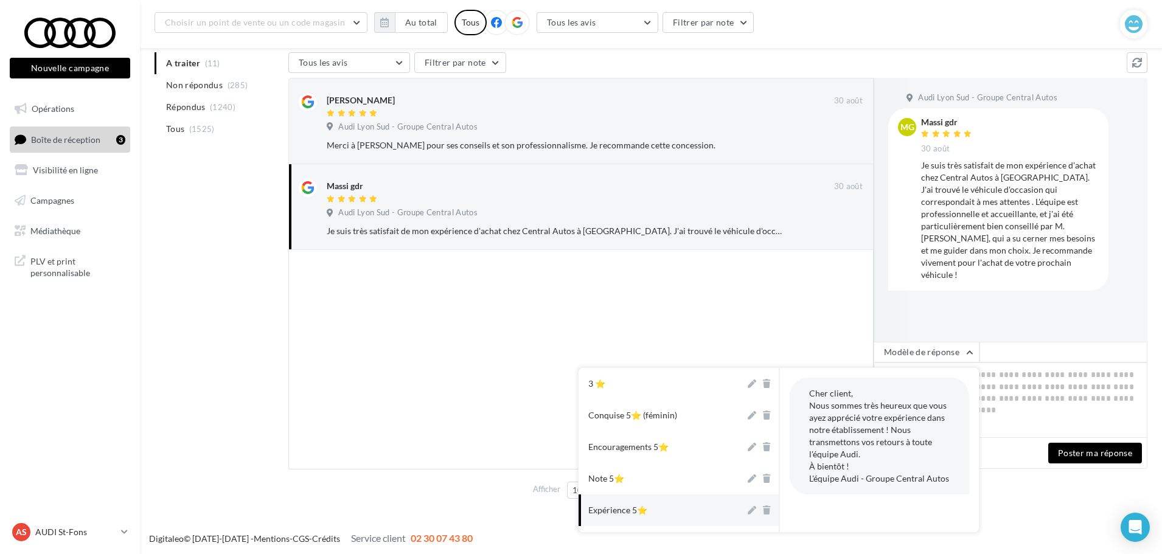
click at [692, 507] on button "Expérience 5⭐" at bounding box center [662, 511] width 167 height 32
type textarea "**********"
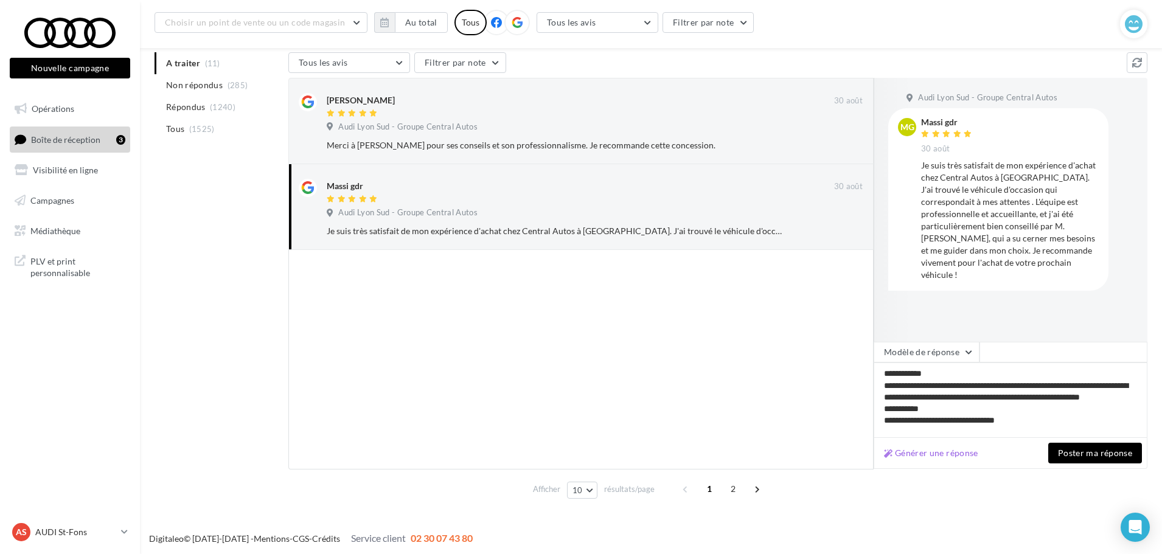
click at [1090, 453] on button "Poster ma réponse" at bounding box center [1095, 453] width 94 height 21
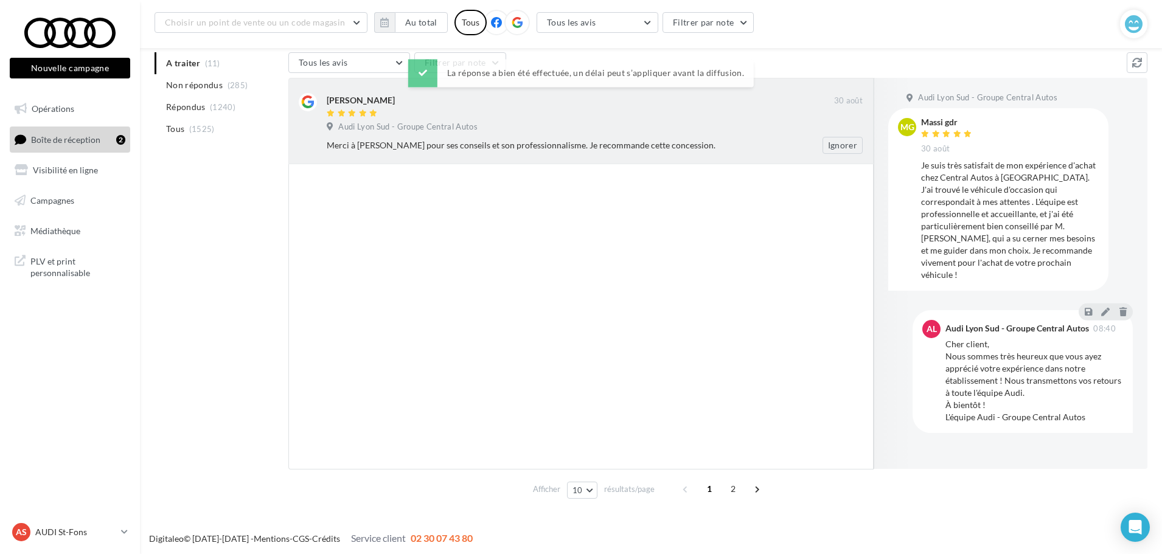
drag, startPoint x: 561, startPoint y: 131, endPoint x: 571, endPoint y: 139, distance: 12.2
click at [563, 131] on div "Audi Lyon Sud - Groupe Central Autos" at bounding box center [595, 128] width 536 height 13
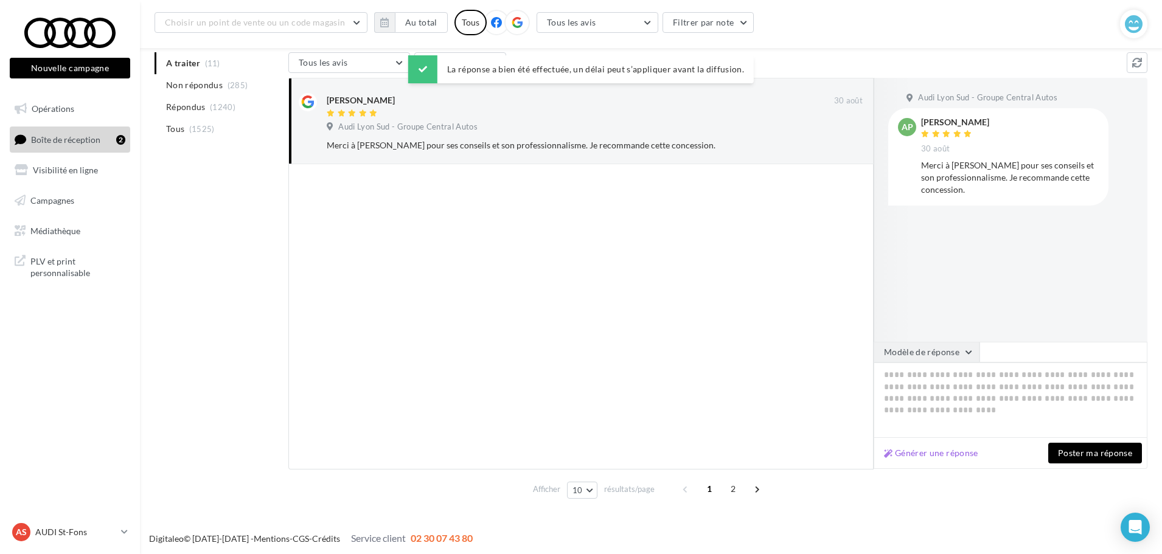
click at [892, 349] on button "Modèle de réponse" at bounding box center [927, 352] width 106 height 21
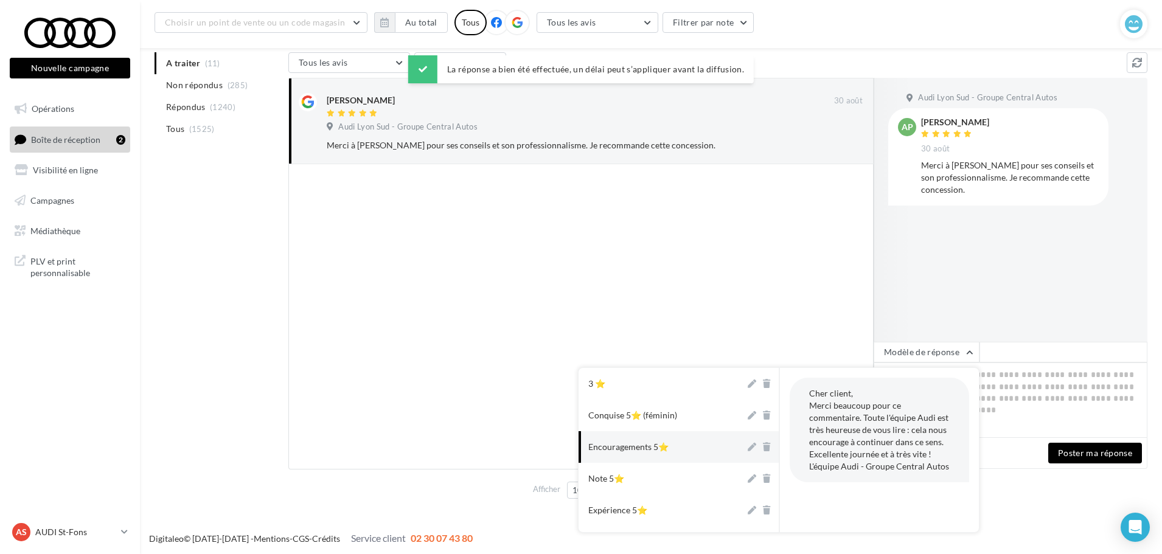
click at [684, 443] on button "Encouragements 5⭐" at bounding box center [662, 447] width 167 height 32
type textarea "**********"
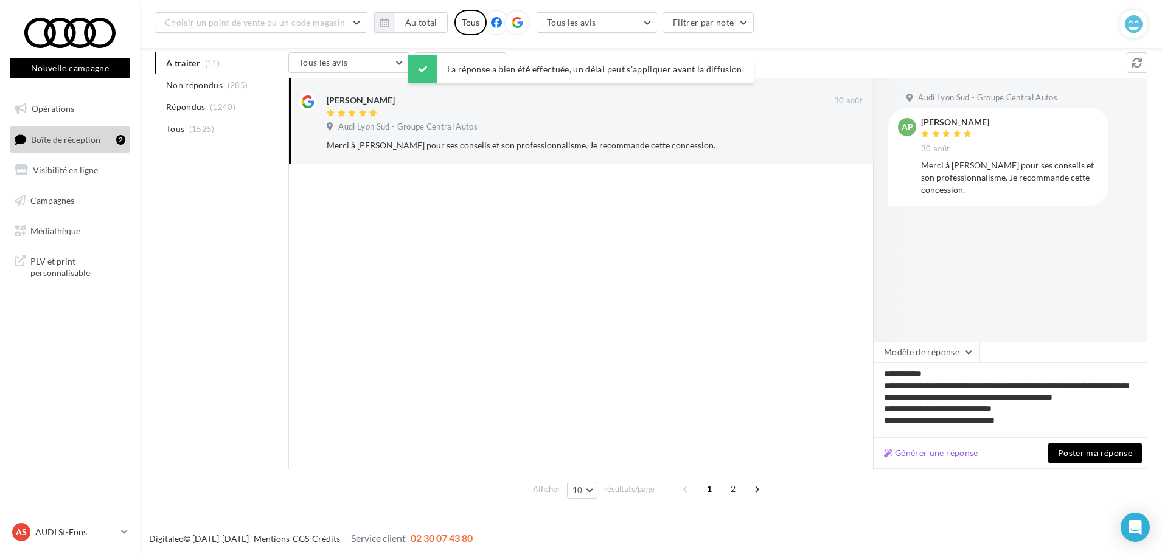
click at [1082, 459] on button "Poster ma réponse" at bounding box center [1095, 453] width 94 height 21
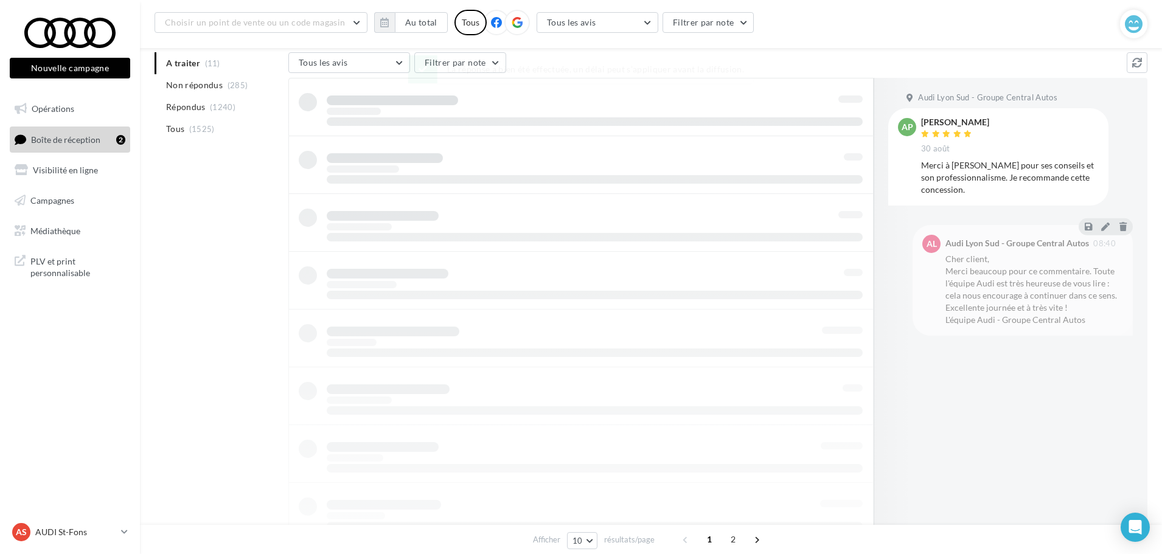
scroll to position [19, 0]
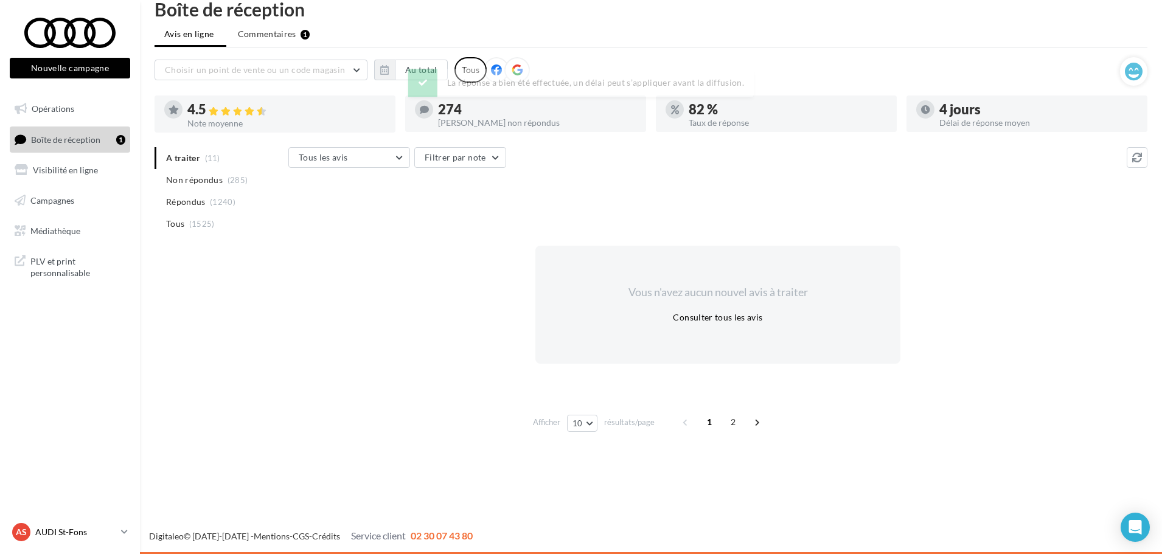
click at [53, 541] on div "AS AUDI St-Fons audi-lyon-gru" at bounding box center [64, 532] width 104 height 18
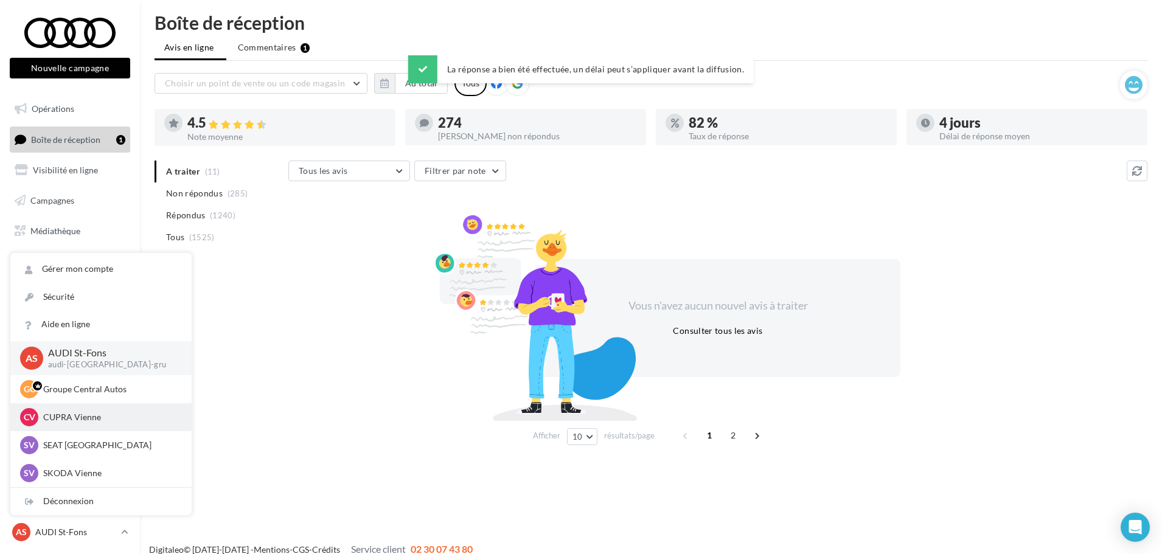
scroll to position [0, 0]
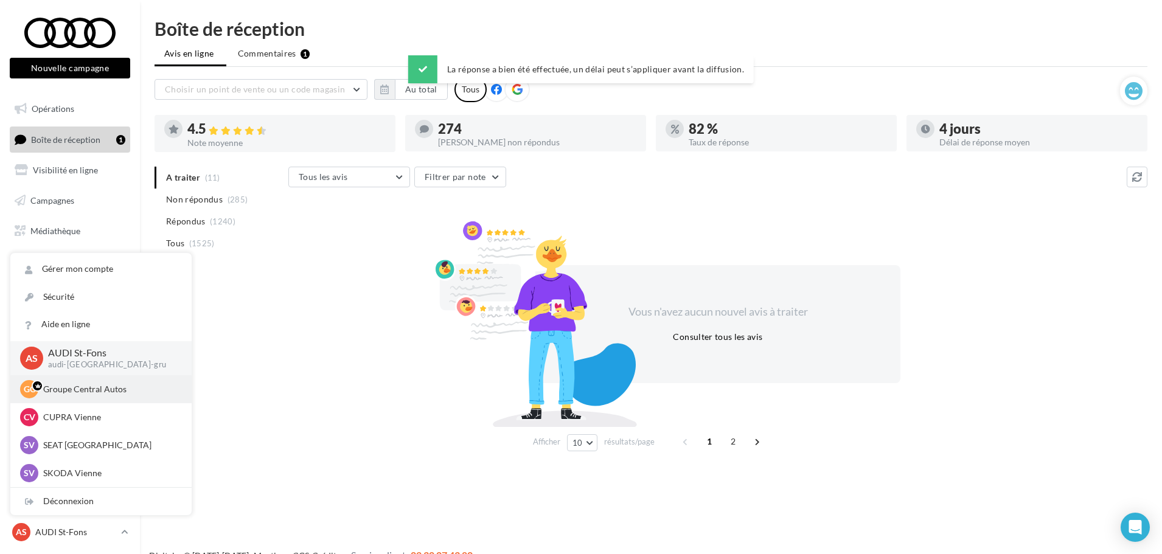
click at [71, 401] on div "GC Groupe Central Autos simon.amany@centralautos.fr" at bounding box center [100, 389] width 181 height 28
click at [73, 397] on div "GC Groupe Central Autos simon.amany@centralautos.fr" at bounding box center [101, 389] width 162 height 18
